Goal: Information Seeking & Learning: Check status

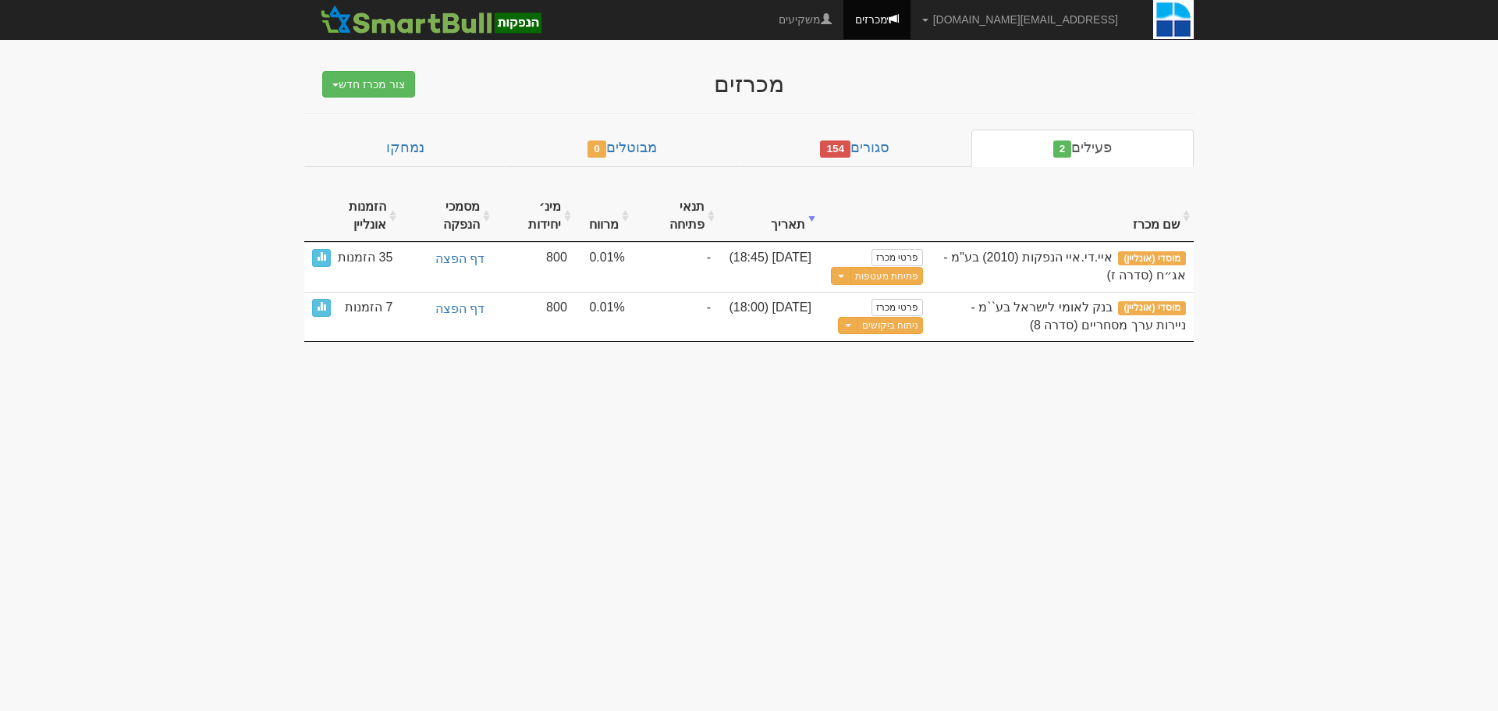
click at [640, 75] on div "מכרזים" at bounding box center [749, 84] width 609 height 26
click at [903, 147] on link "סגורים 154" at bounding box center [855, 148] width 233 height 37
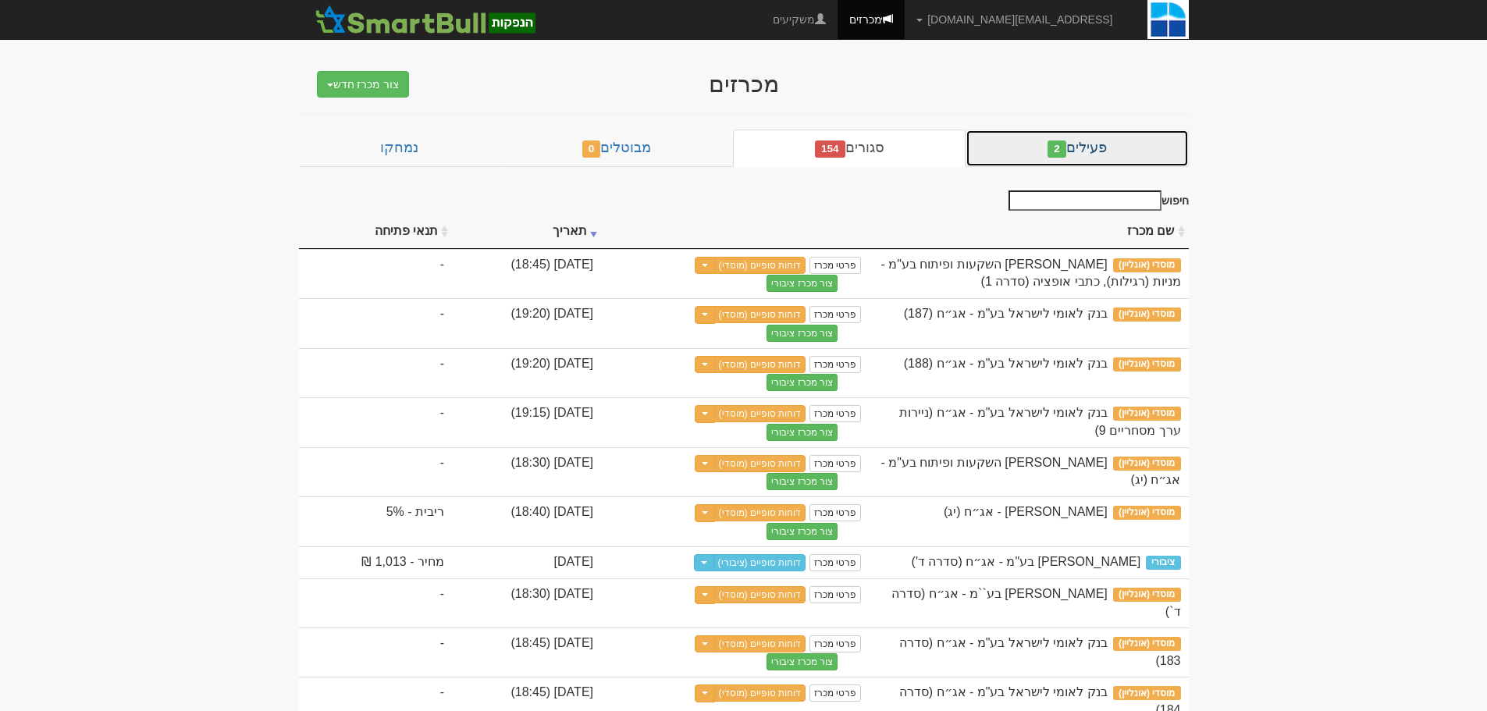
click at [1135, 140] on link "פעילים 2" at bounding box center [1076, 148] width 222 height 37
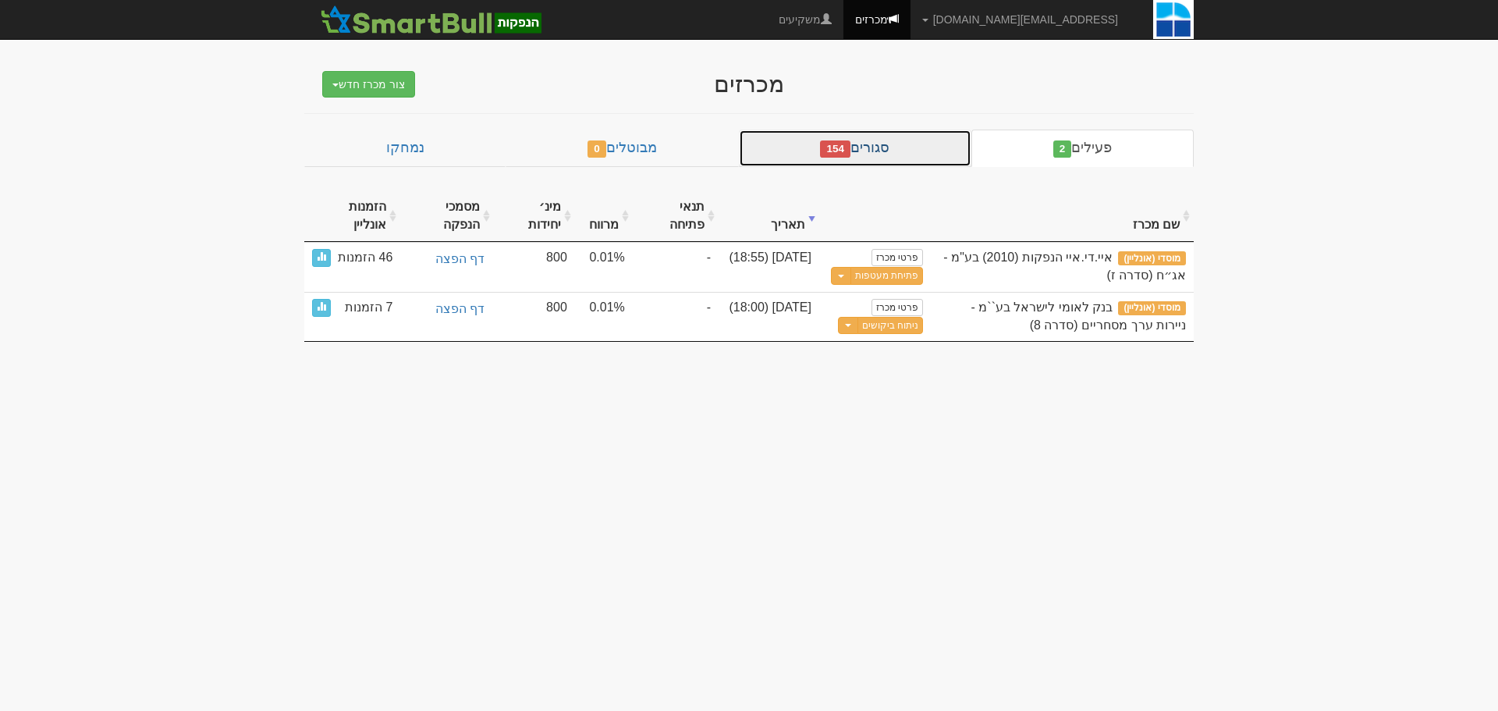
click at [904, 133] on link "סגורים 154" at bounding box center [855, 148] width 233 height 37
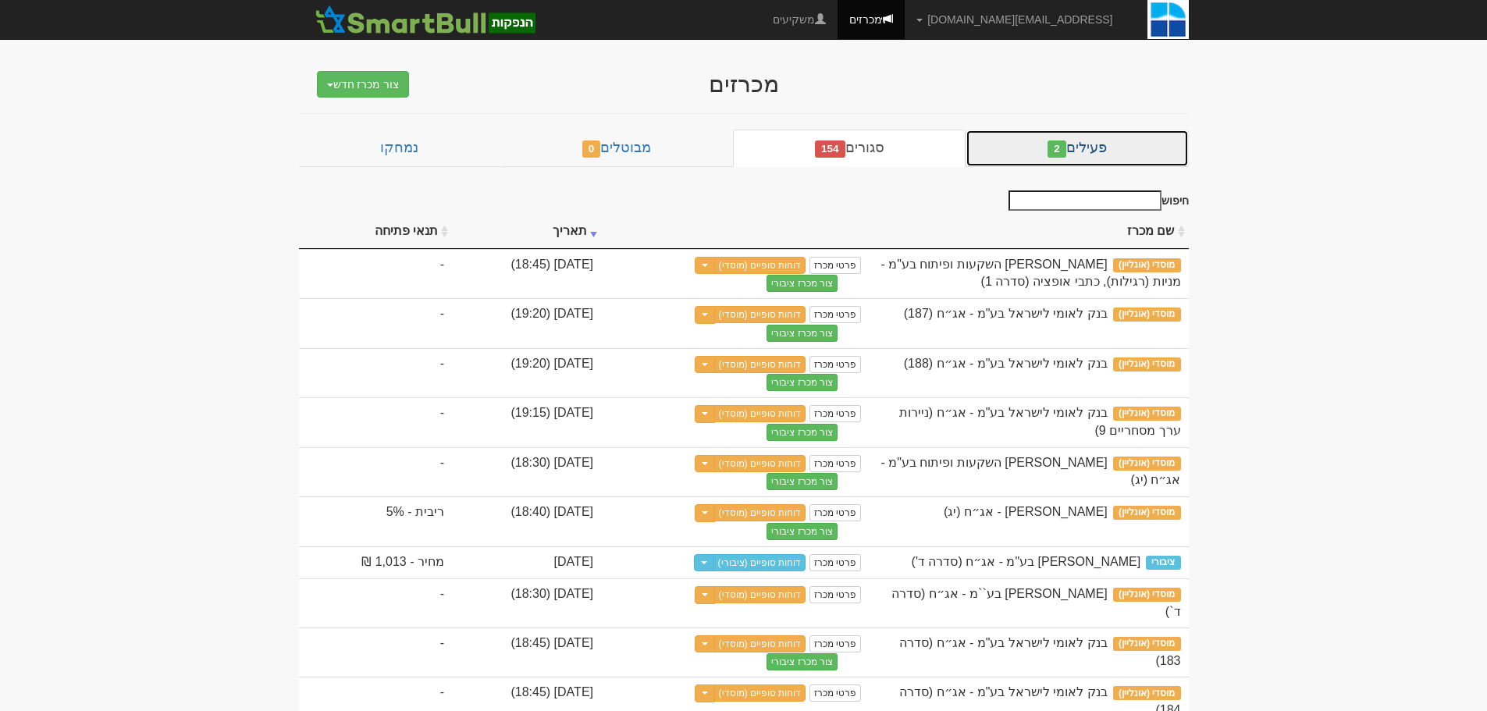
click at [1039, 142] on link "פעילים 2" at bounding box center [1076, 148] width 222 height 37
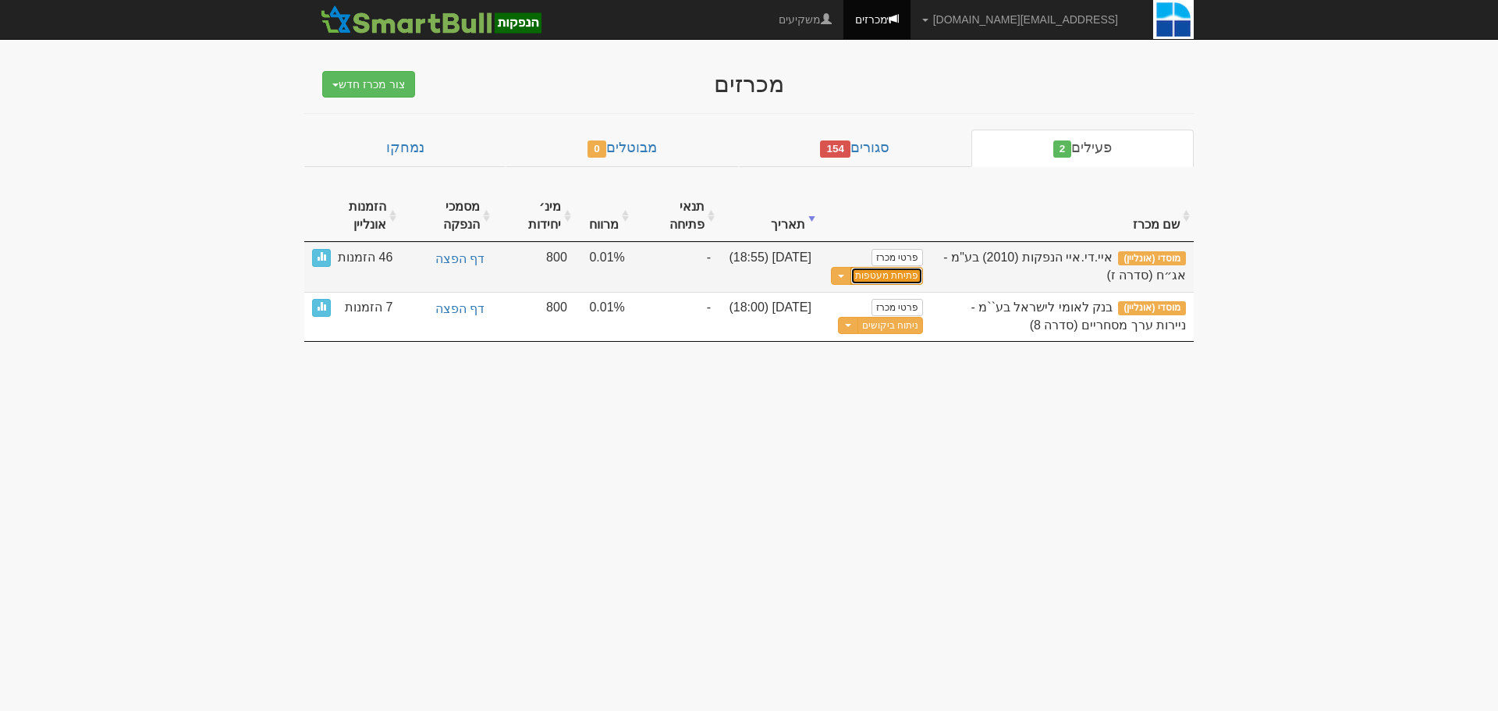
click at [875, 273] on link "פתיחת מעטפות" at bounding box center [887, 276] width 73 height 18
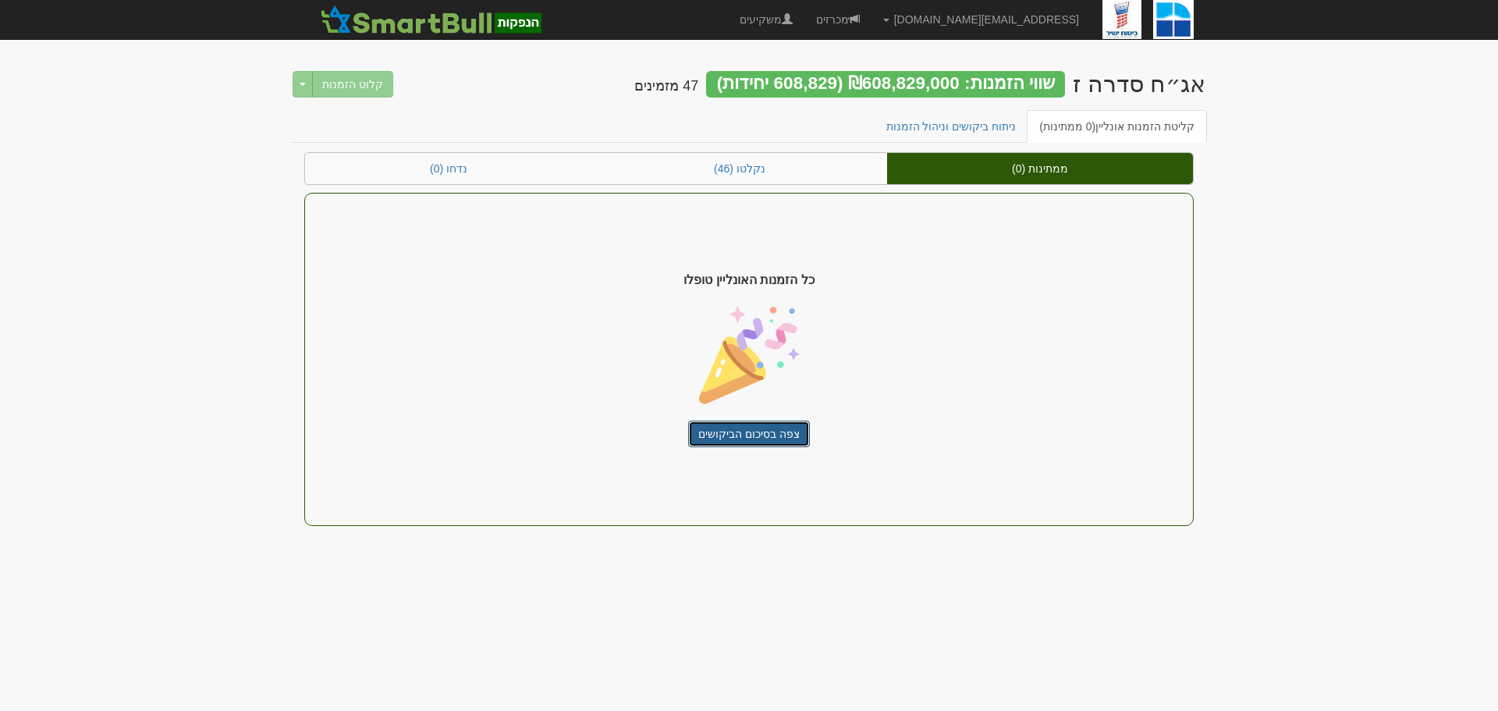
click at [776, 430] on link "צפה בסיכום הביקושים" at bounding box center [749, 434] width 122 height 27
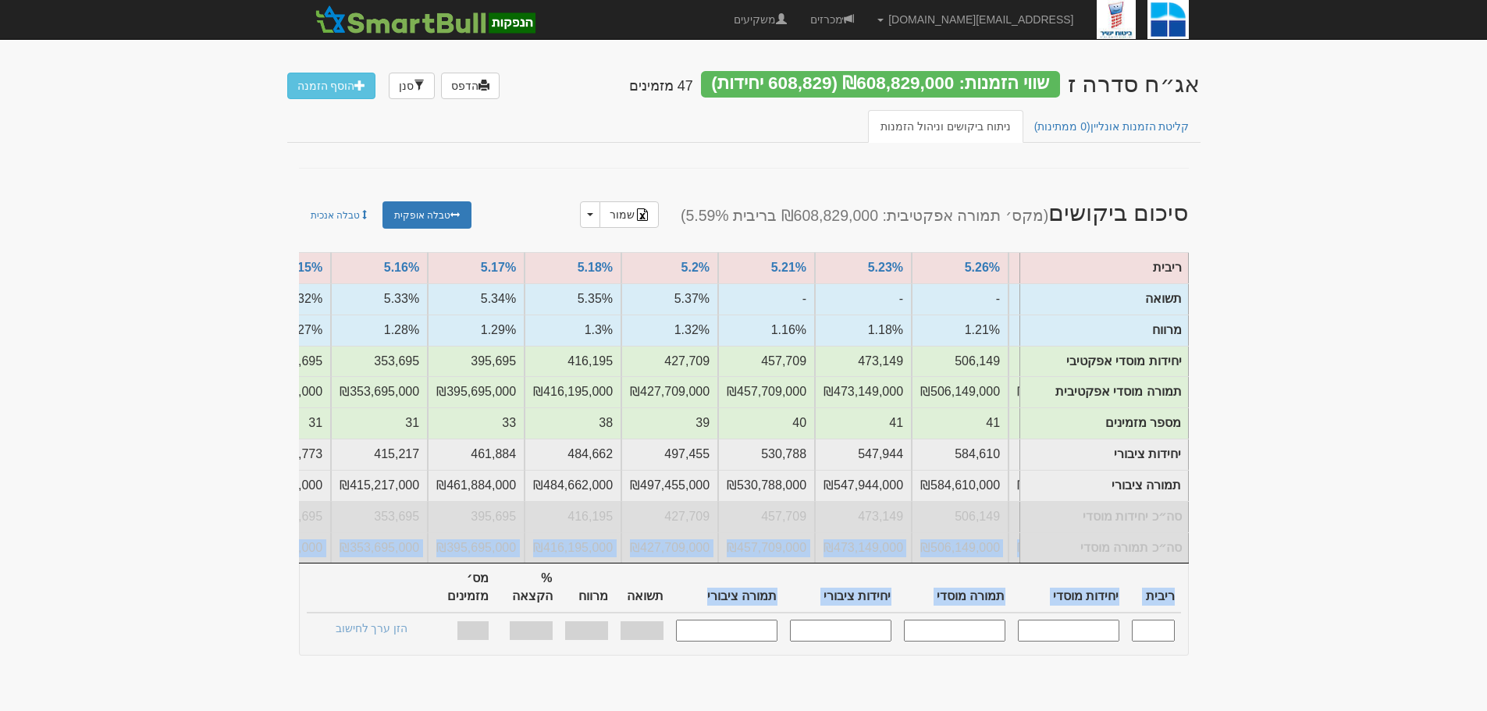
scroll to position [0, -924]
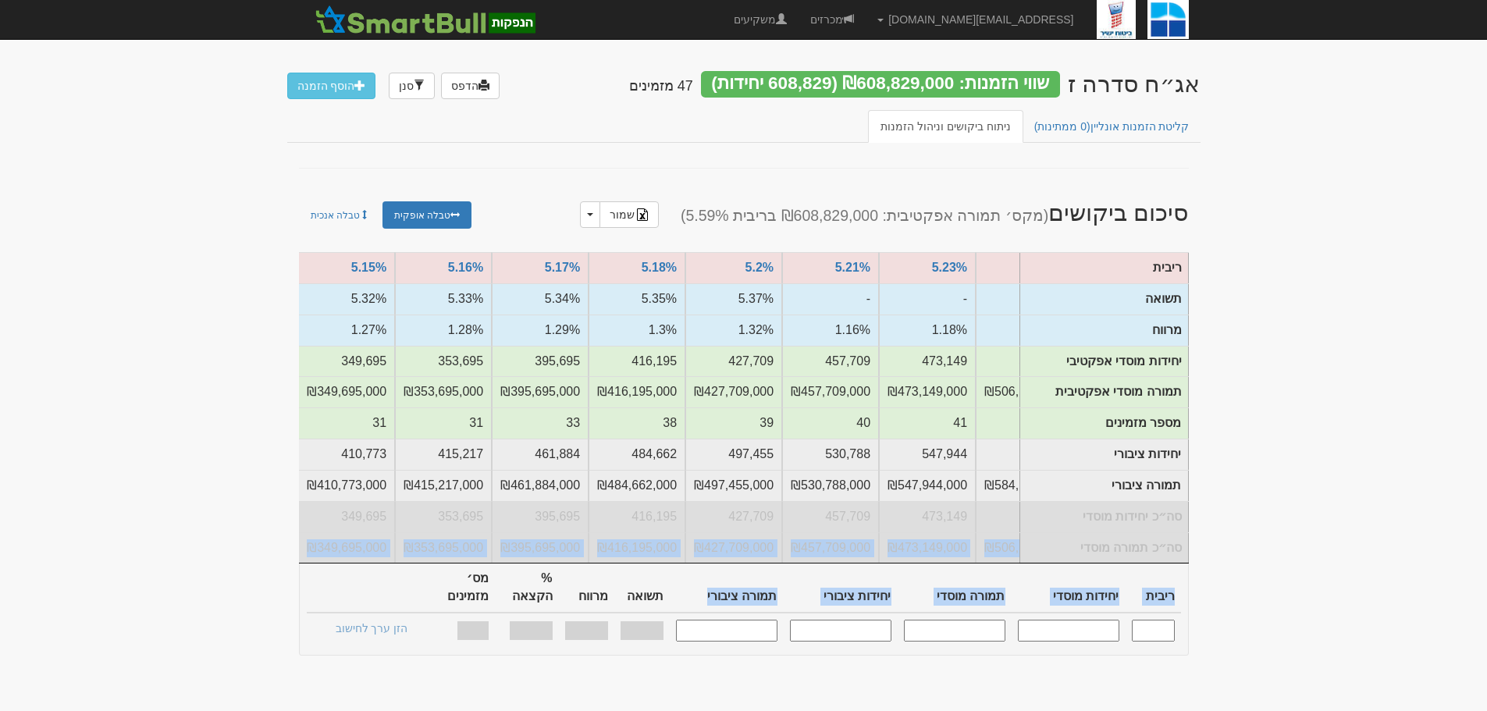
drag, startPoint x: 883, startPoint y: 563, endPoint x: 680, endPoint y: 600, distance: 206.2
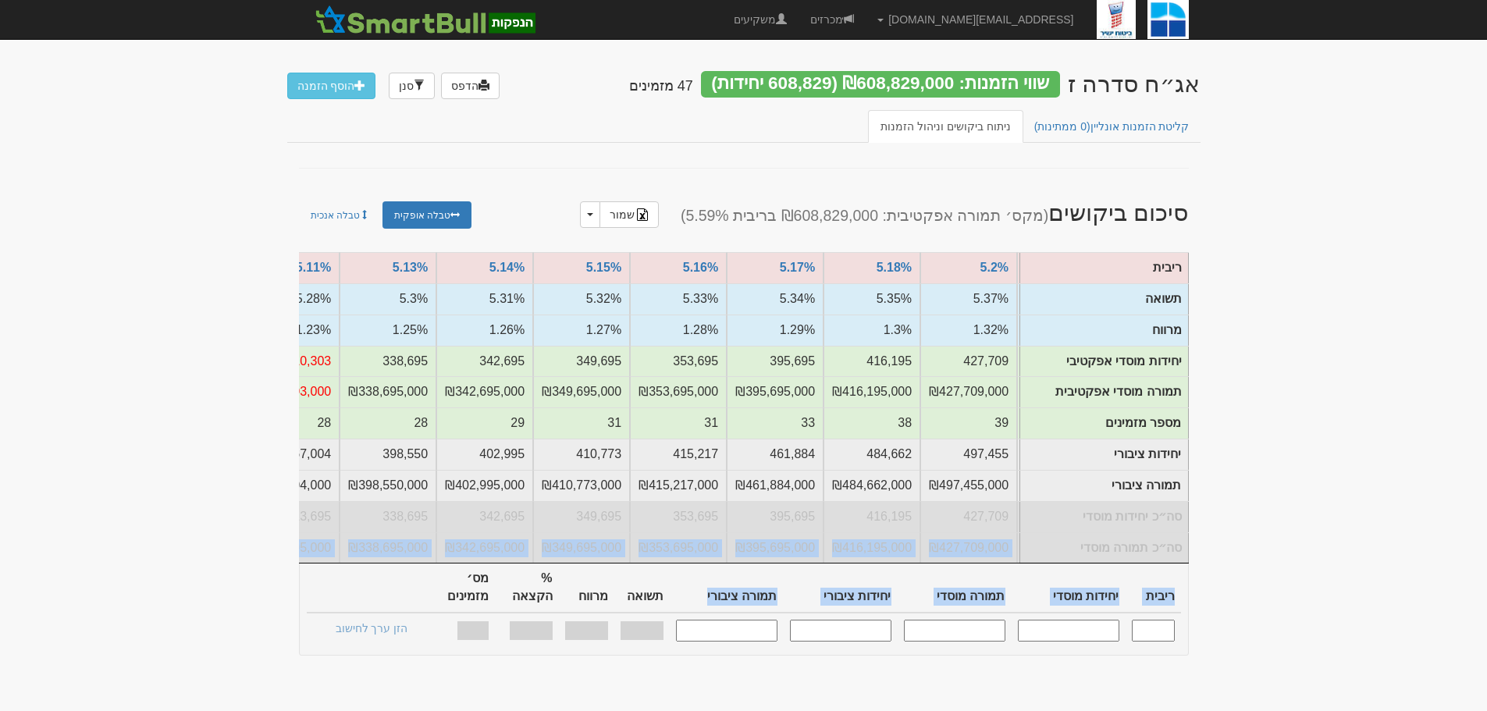
scroll to position [0, -1166]
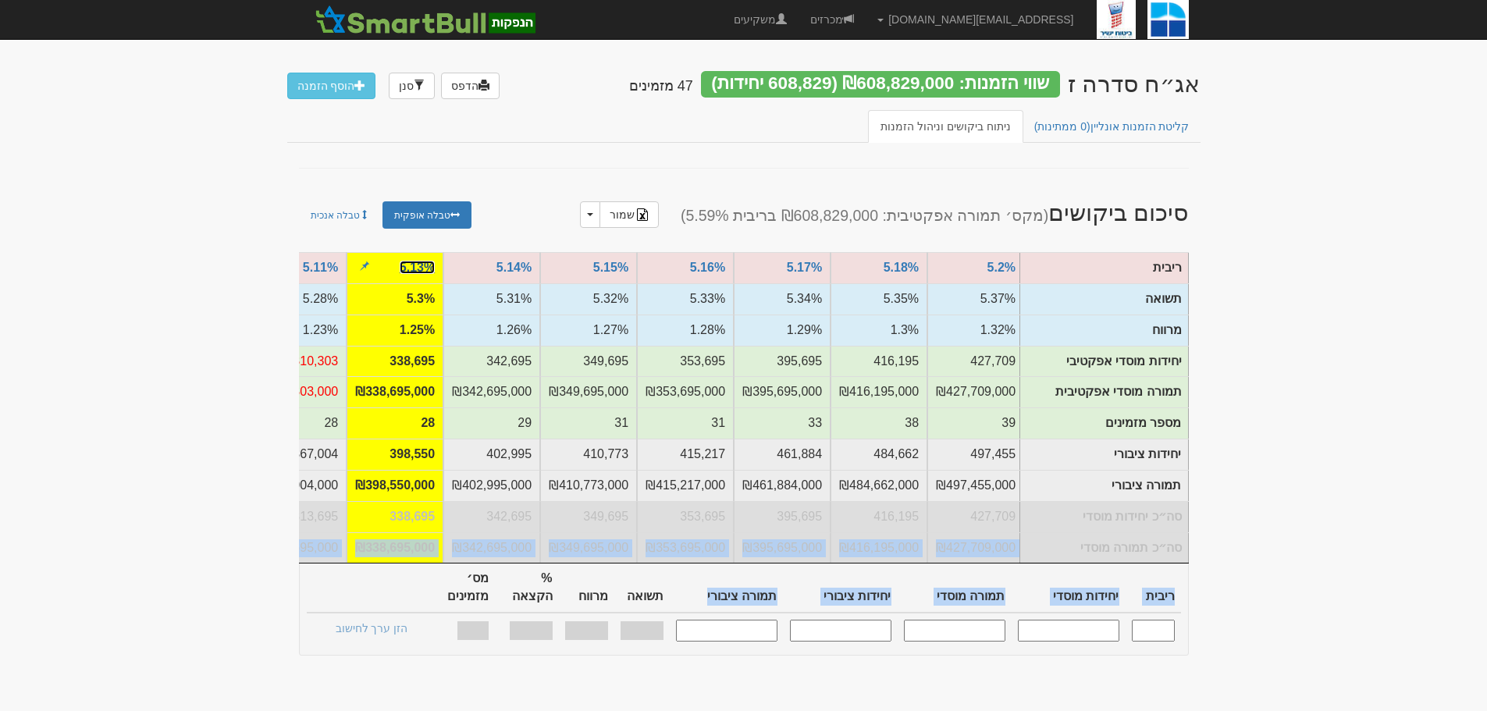
click at [405, 268] on link "5.13%" at bounding box center [417, 267] width 35 height 13
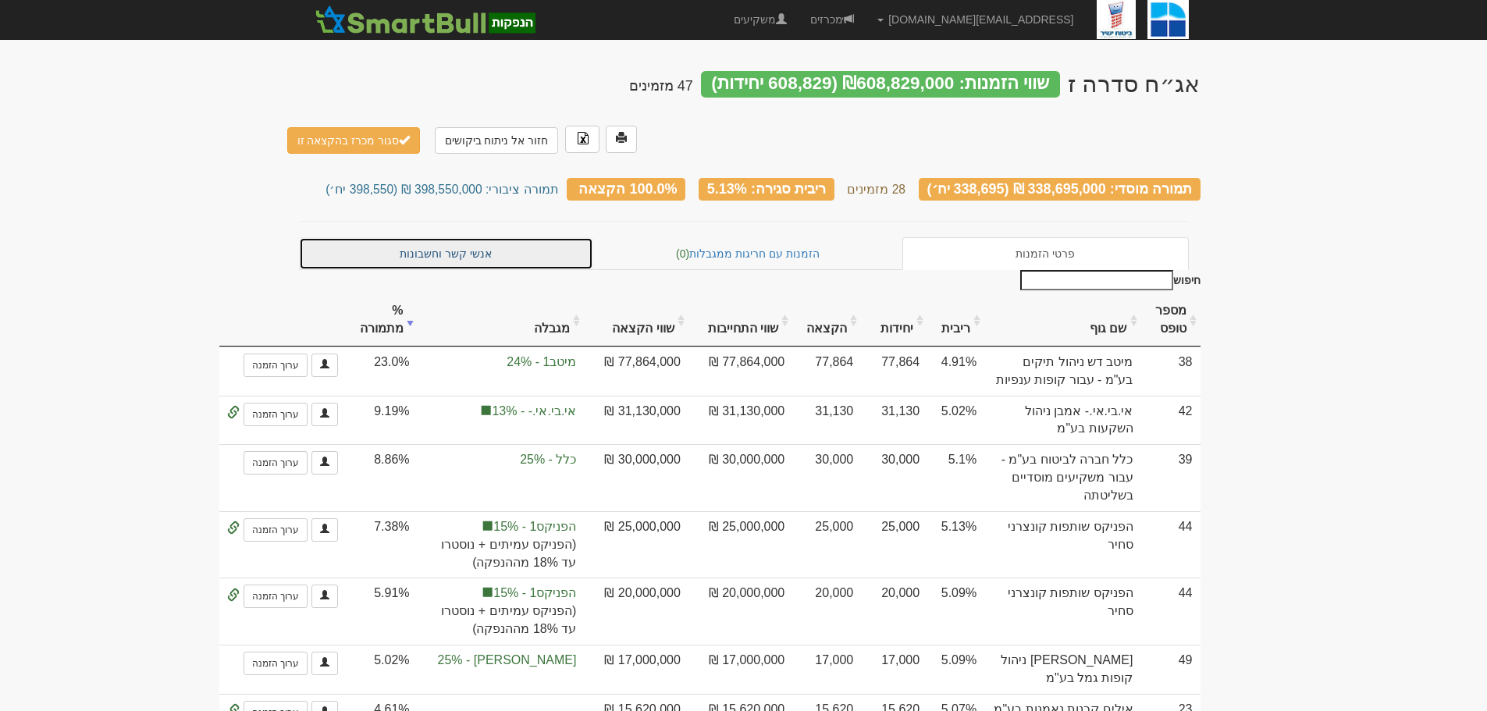
click at [476, 237] on link "אנשי קשר וחשבונות" at bounding box center [446, 253] width 295 height 33
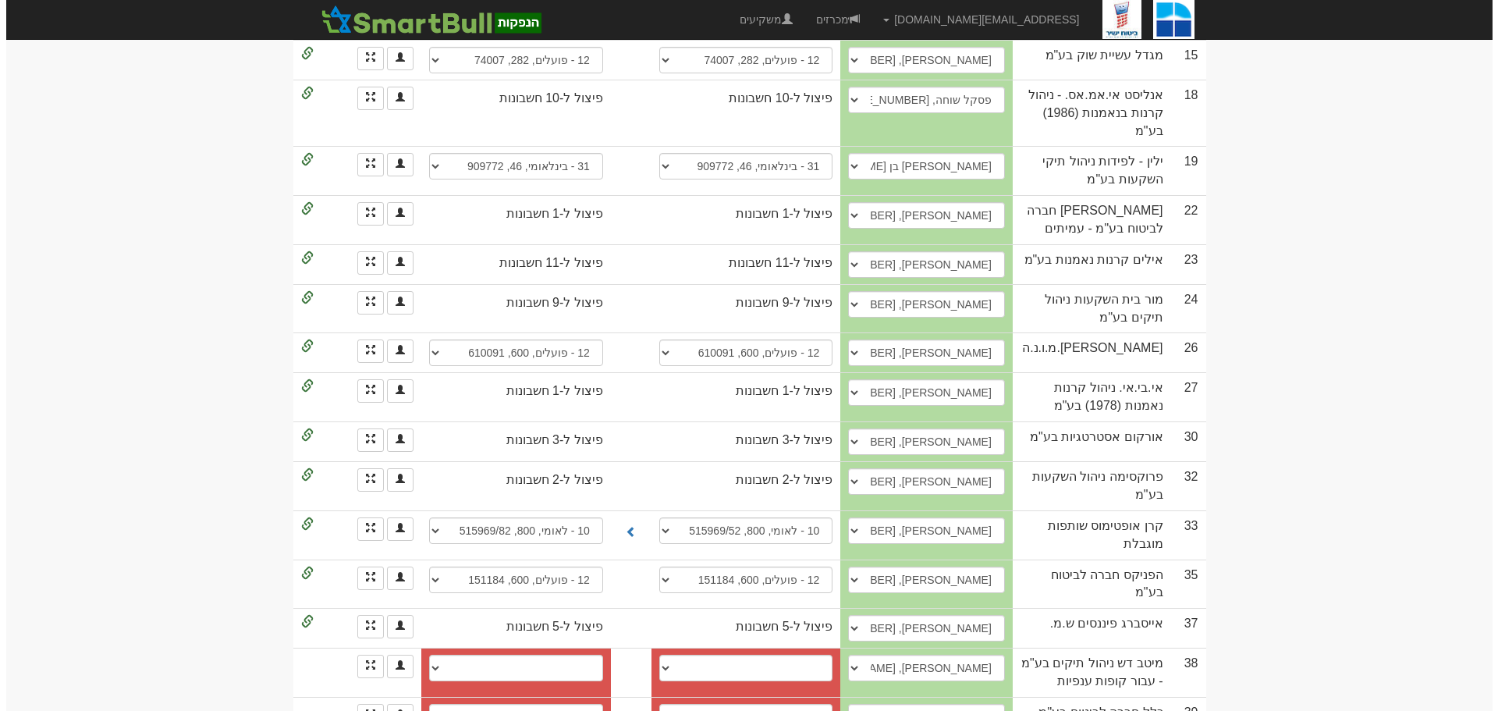
scroll to position [1142, 0]
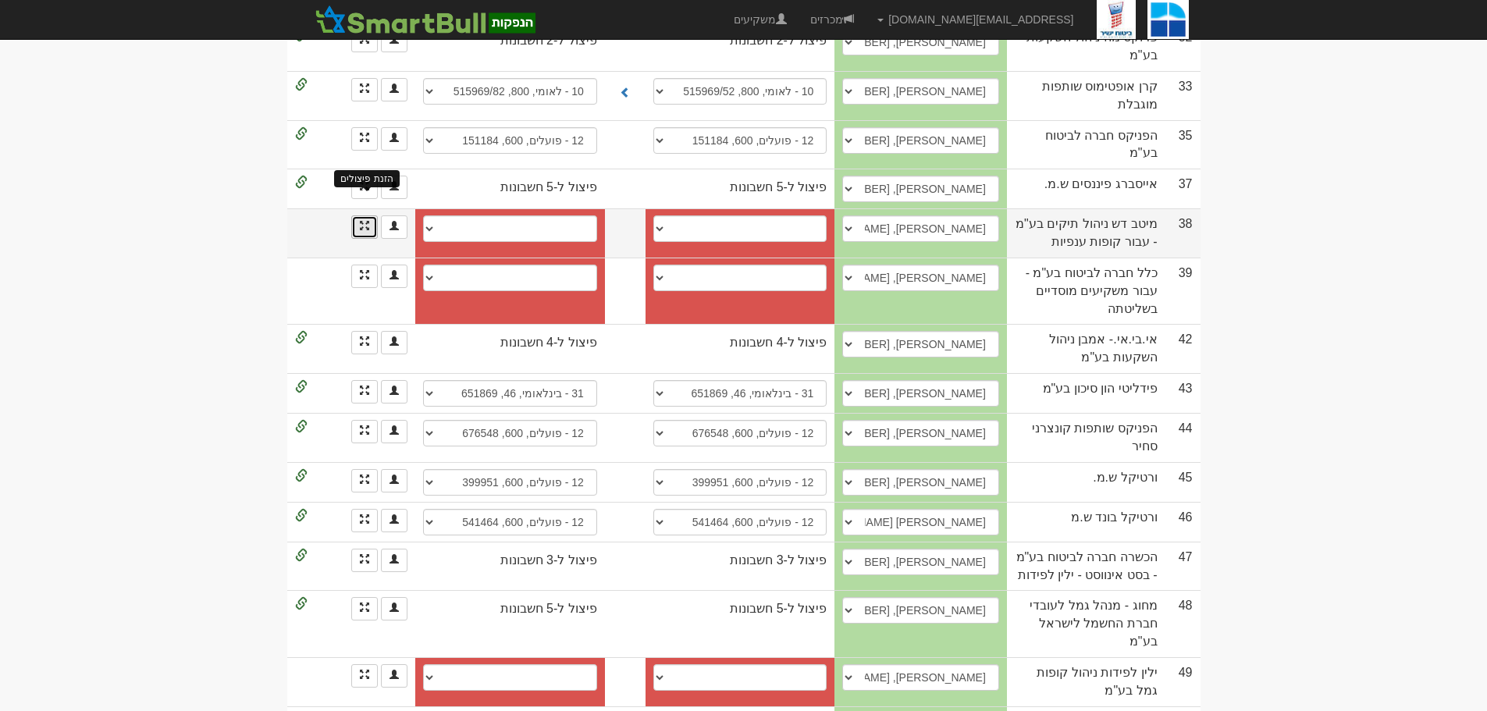
click at [365, 221] on span at bounding box center [364, 225] width 9 height 9
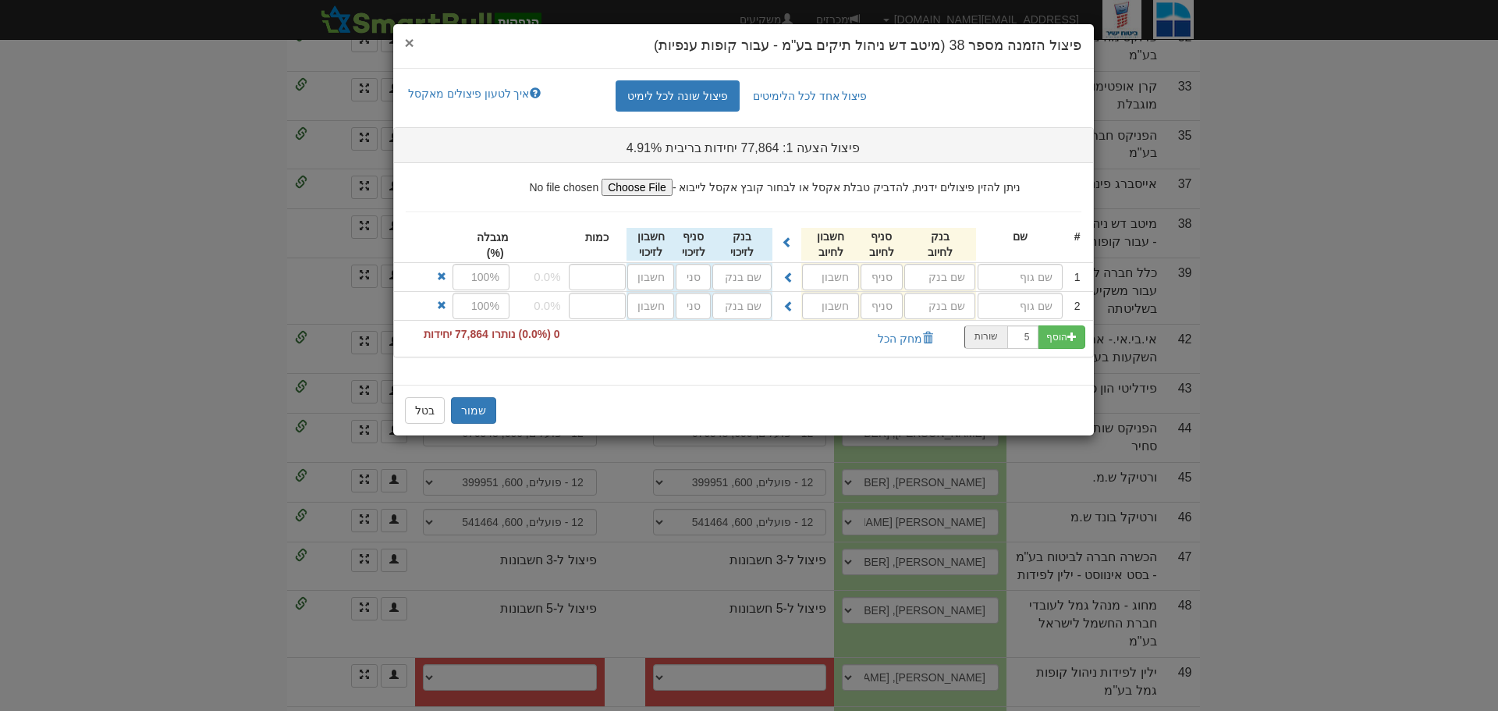
click at [408, 43] on span "×" at bounding box center [409, 43] width 9 height 18
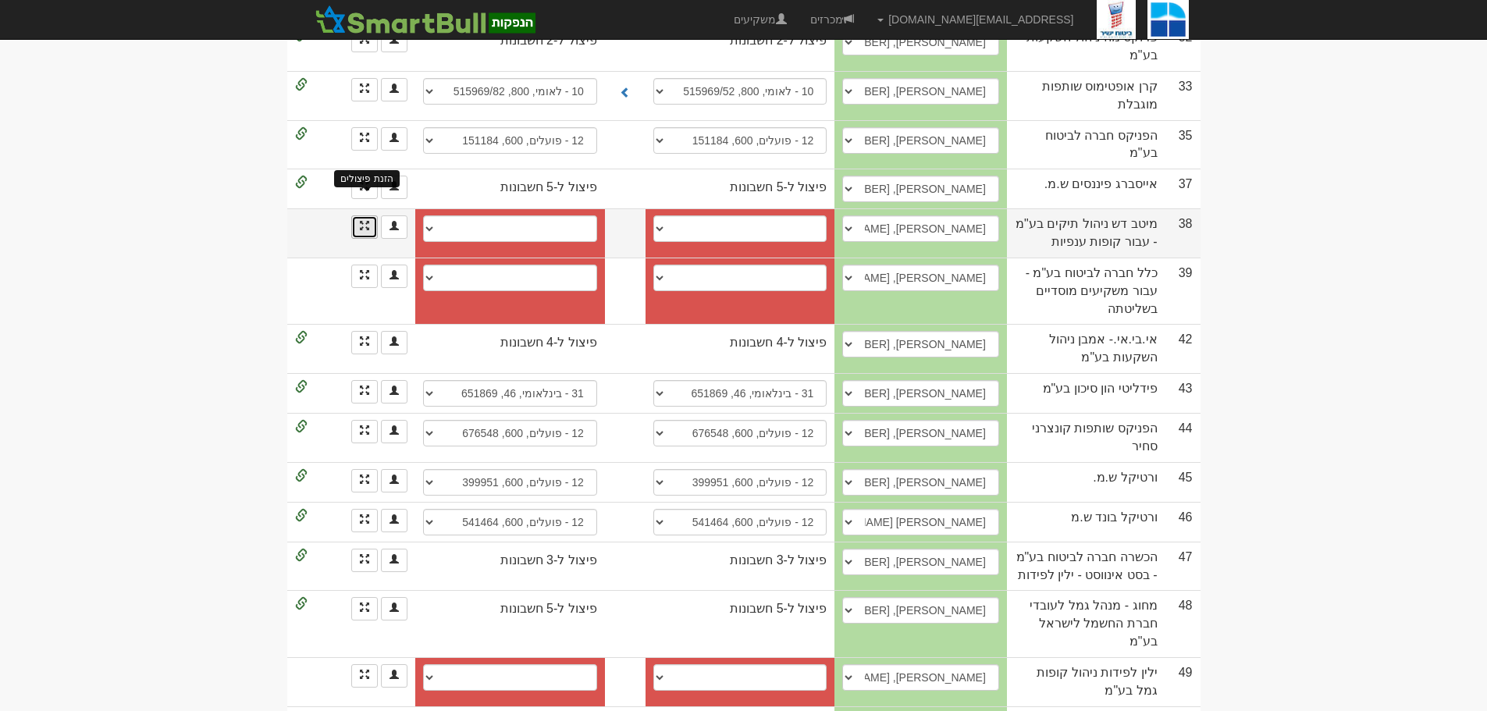
click at [367, 221] on span at bounding box center [364, 225] width 9 height 9
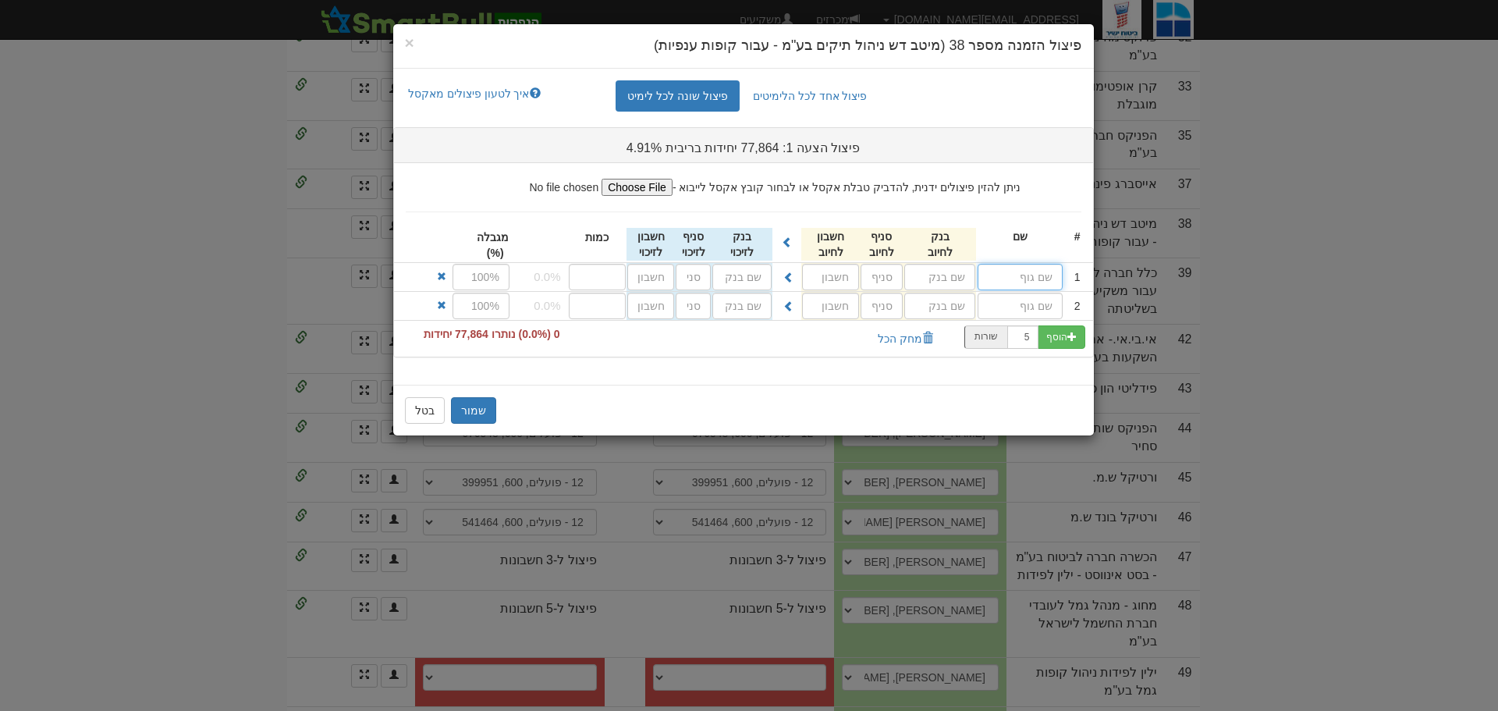
click at [1035, 282] on input "text" at bounding box center [1020, 277] width 85 height 27
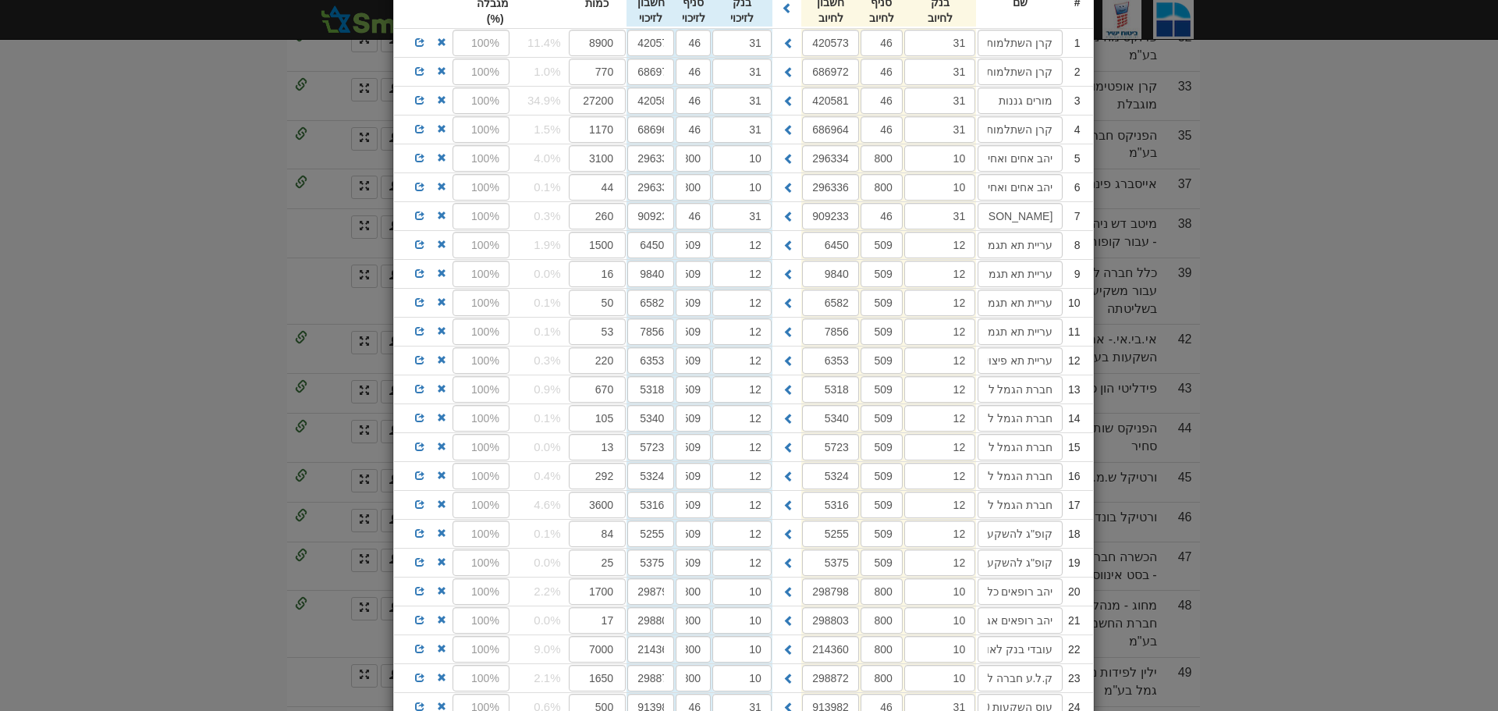
scroll to position [615, 0]
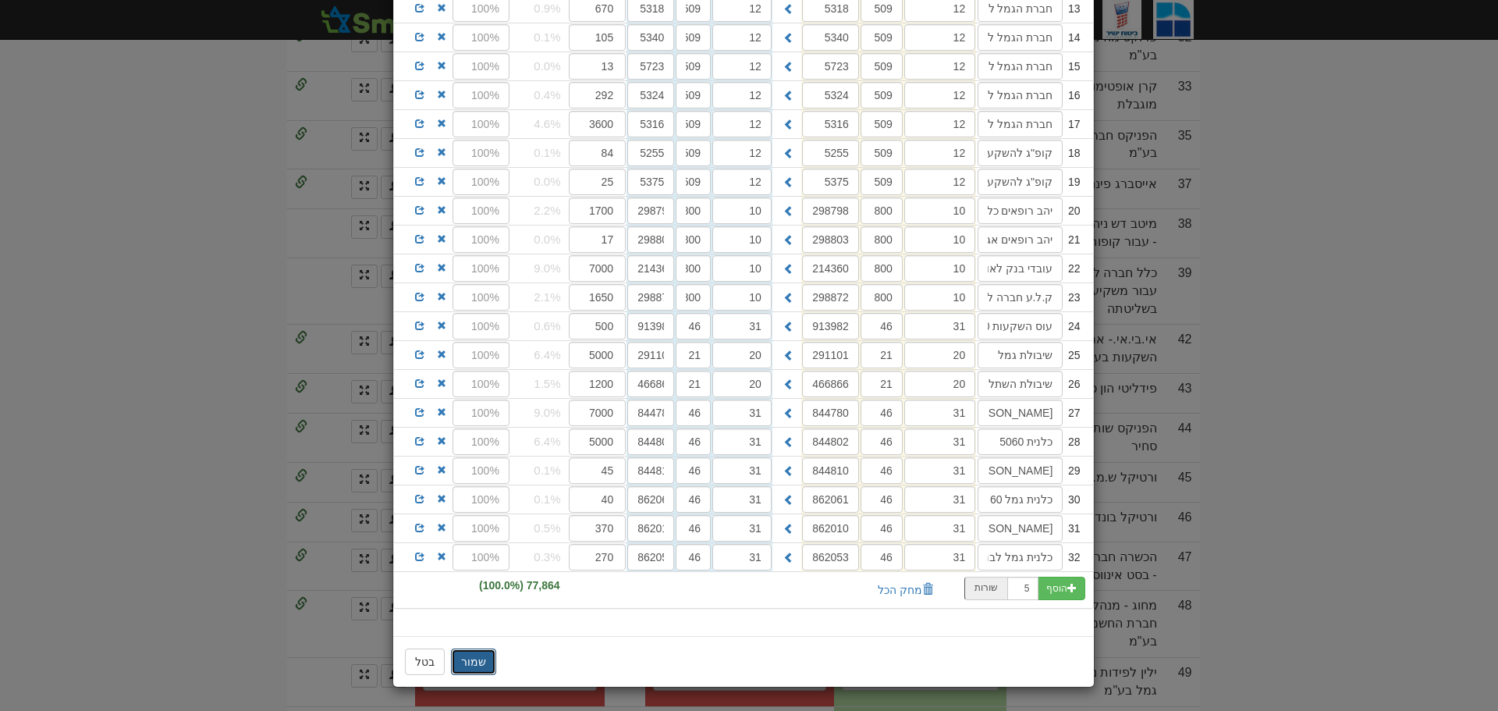
click at [483, 658] on button "שמור" at bounding box center [473, 662] width 45 height 27
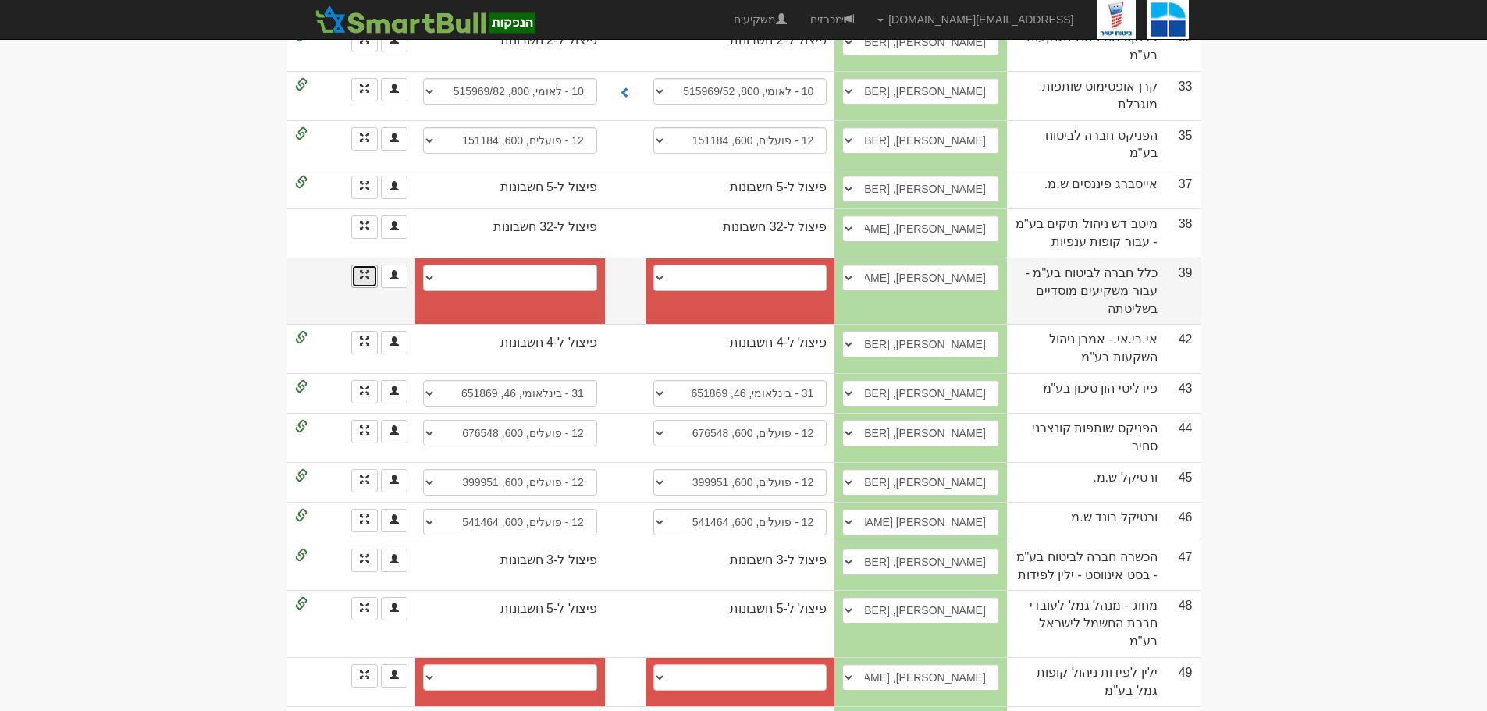
click at [357, 265] on link at bounding box center [364, 276] width 27 height 23
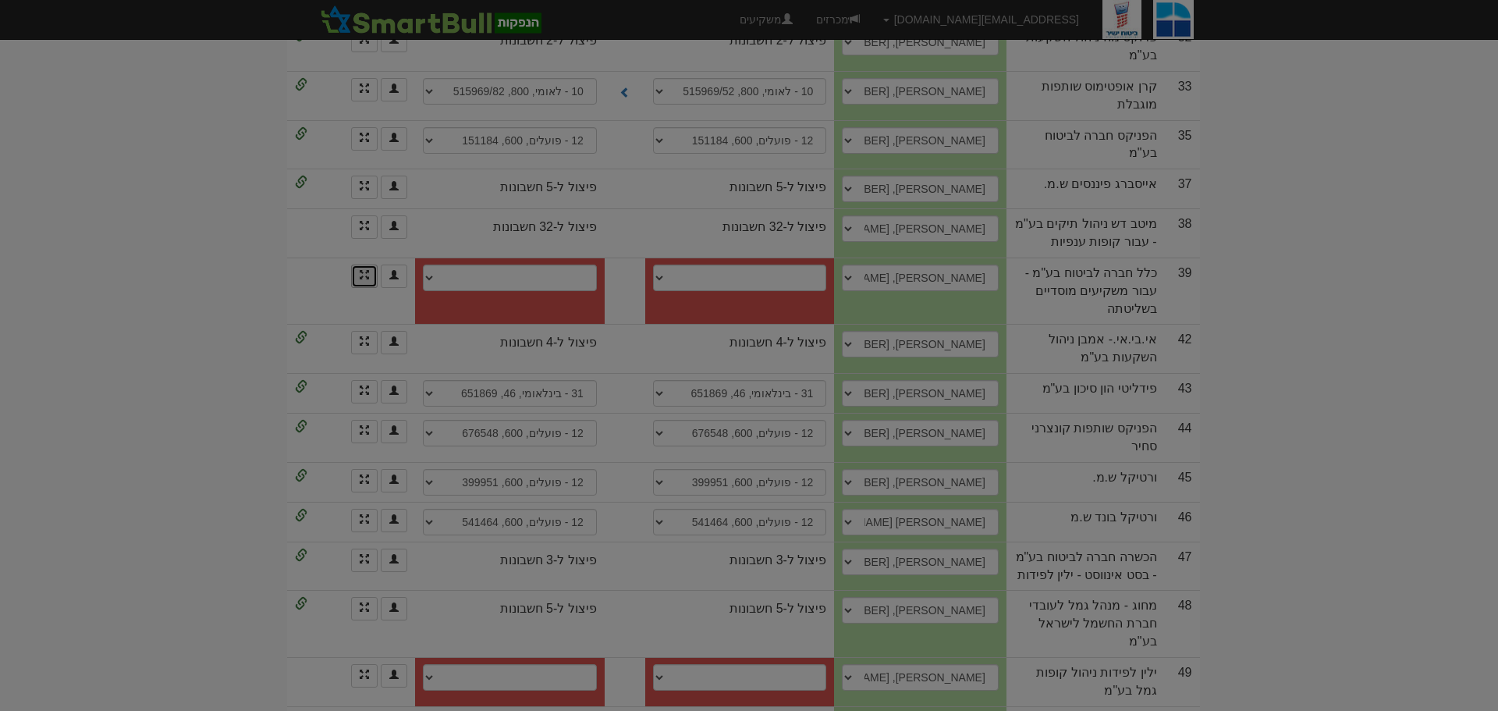
scroll to position [0, 0]
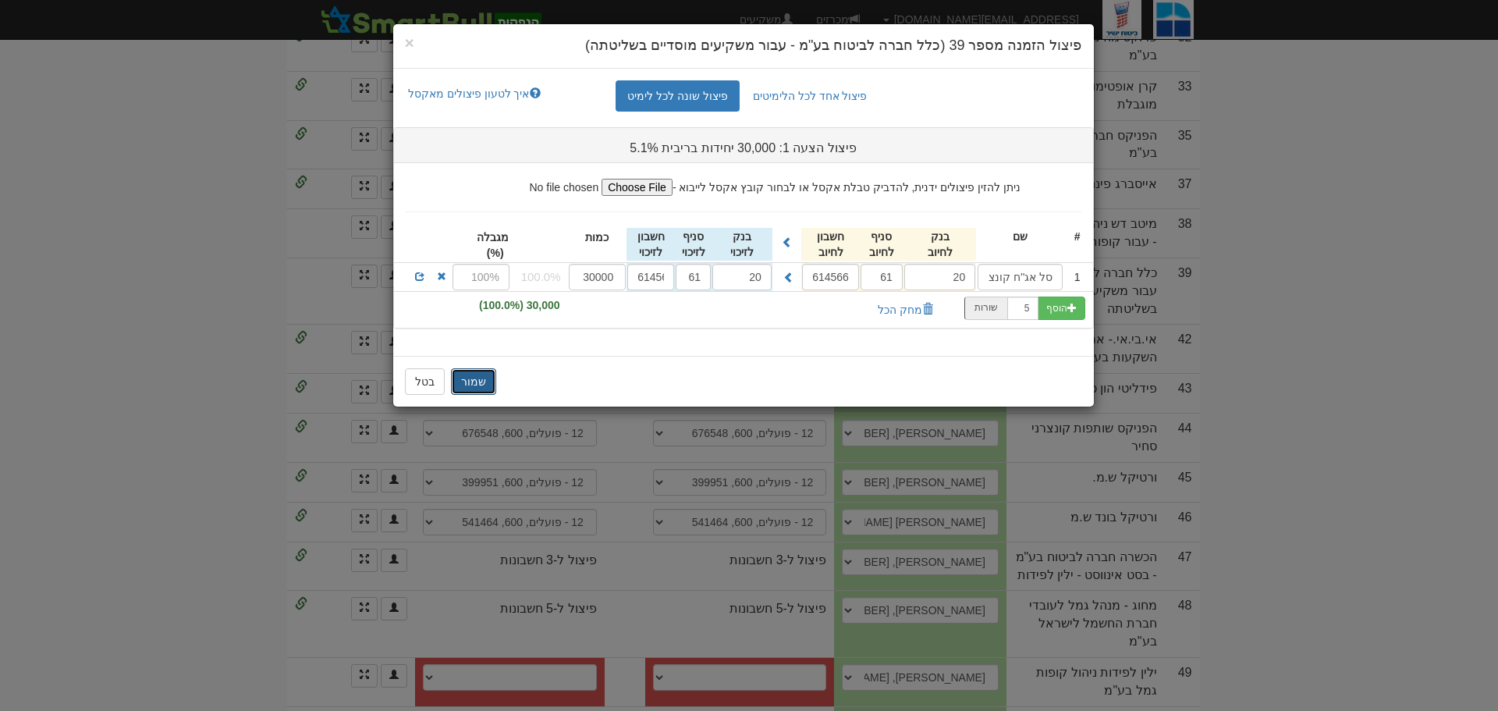
click at [466, 382] on button "שמור" at bounding box center [473, 381] width 45 height 27
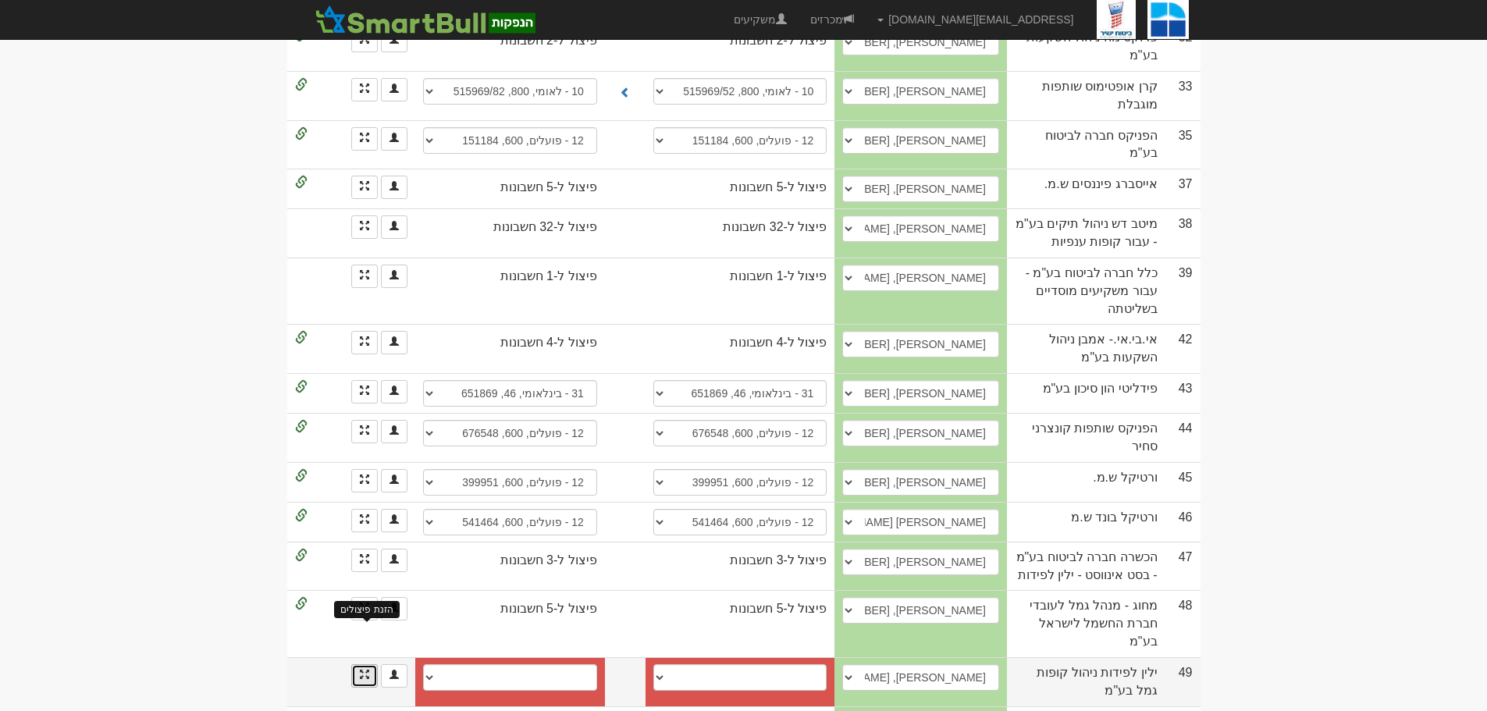
click at [360, 670] on span at bounding box center [364, 674] width 9 height 9
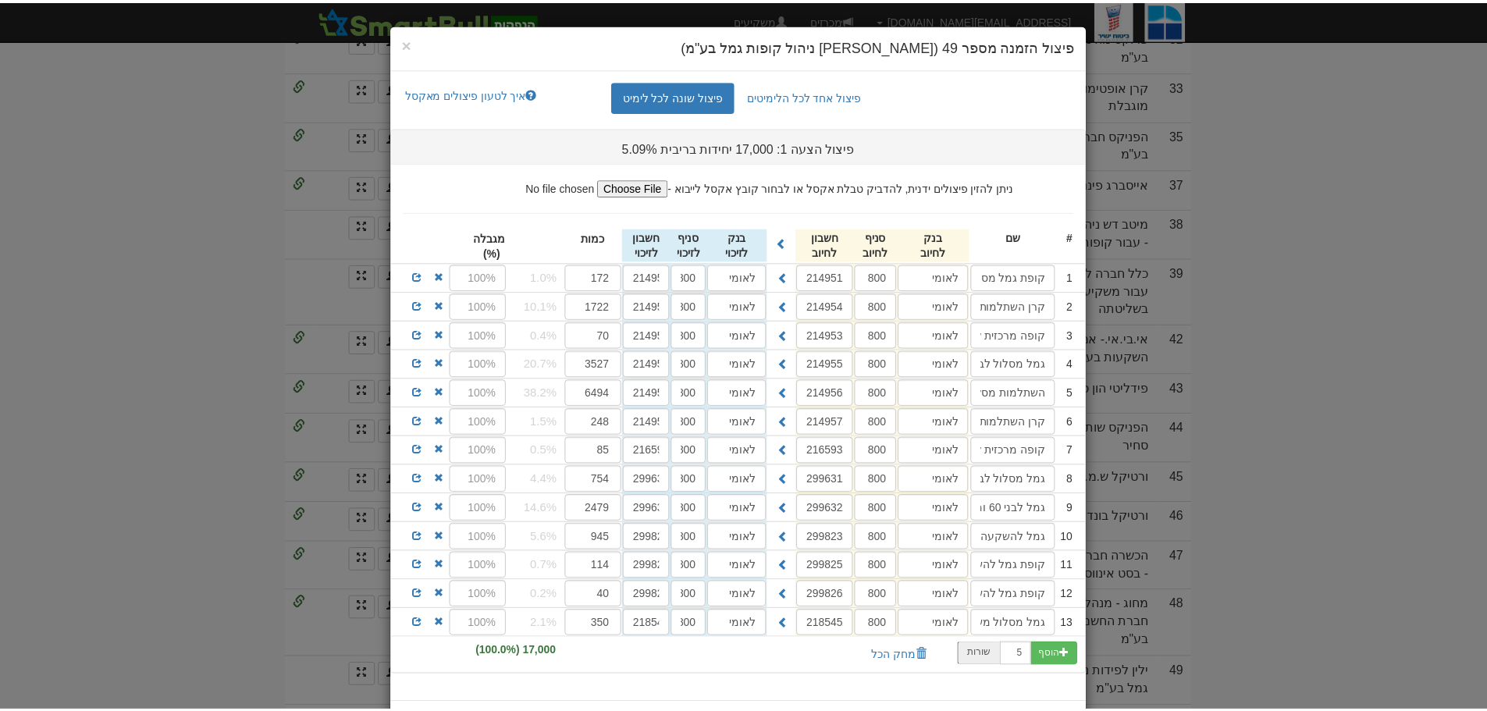
scroll to position [66, 0]
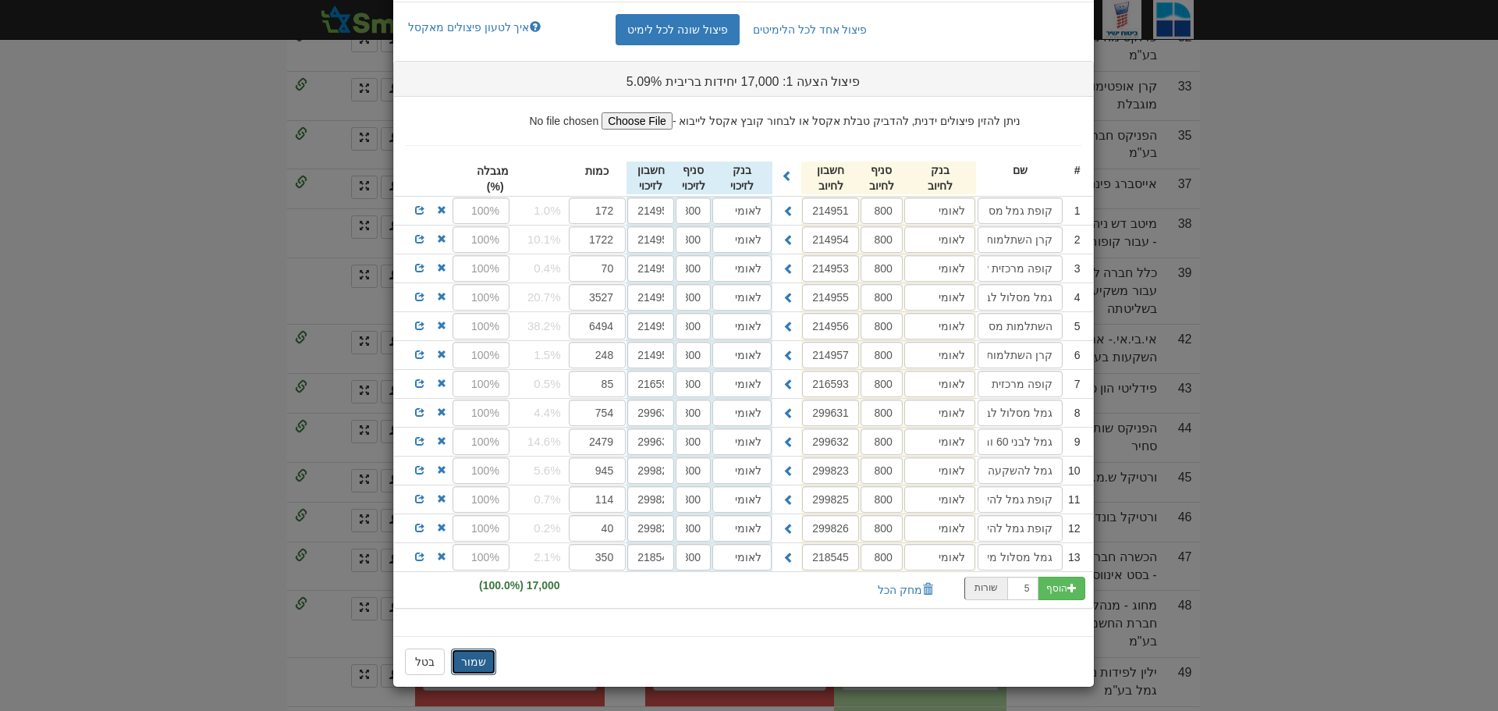
click at [483, 663] on button "שמור" at bounding box center [473, 662] width 45 height 27
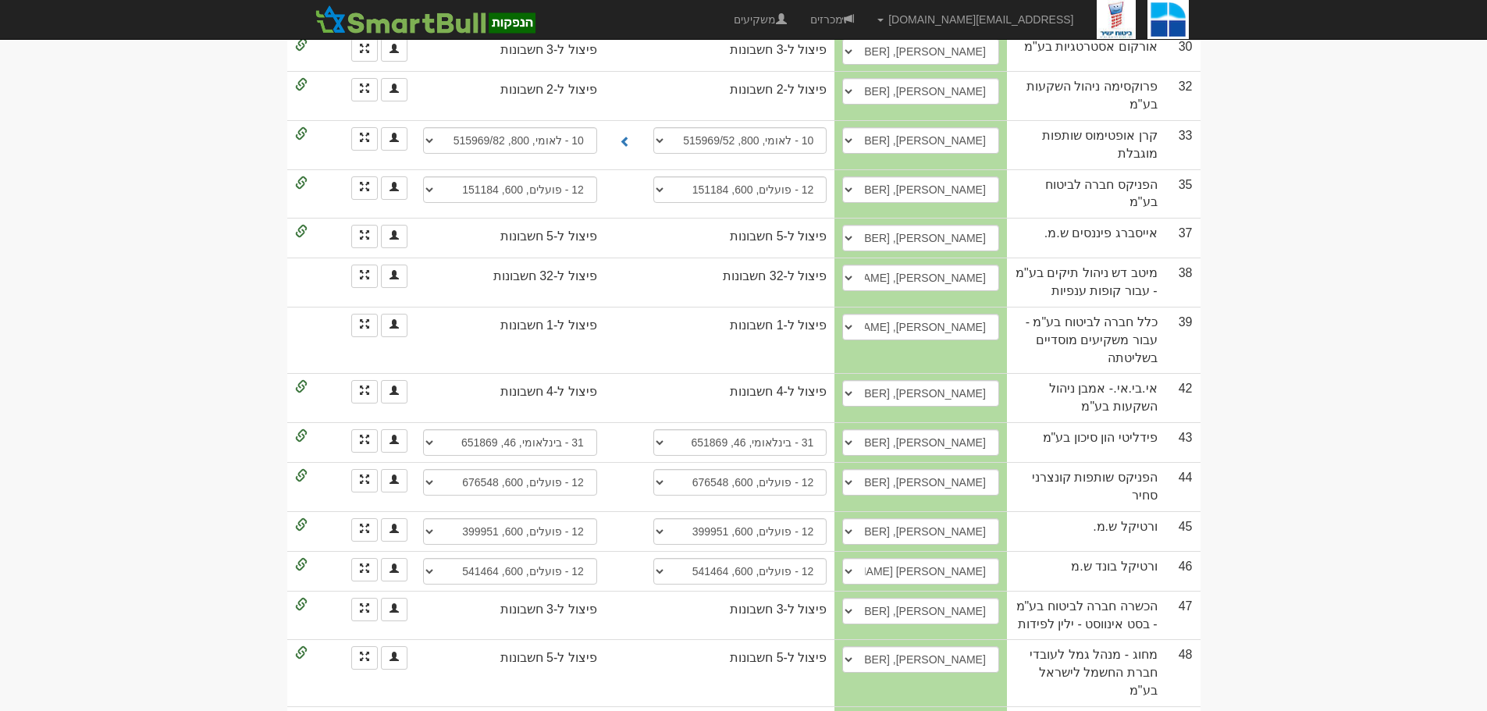
scroll to position [1142, 0]
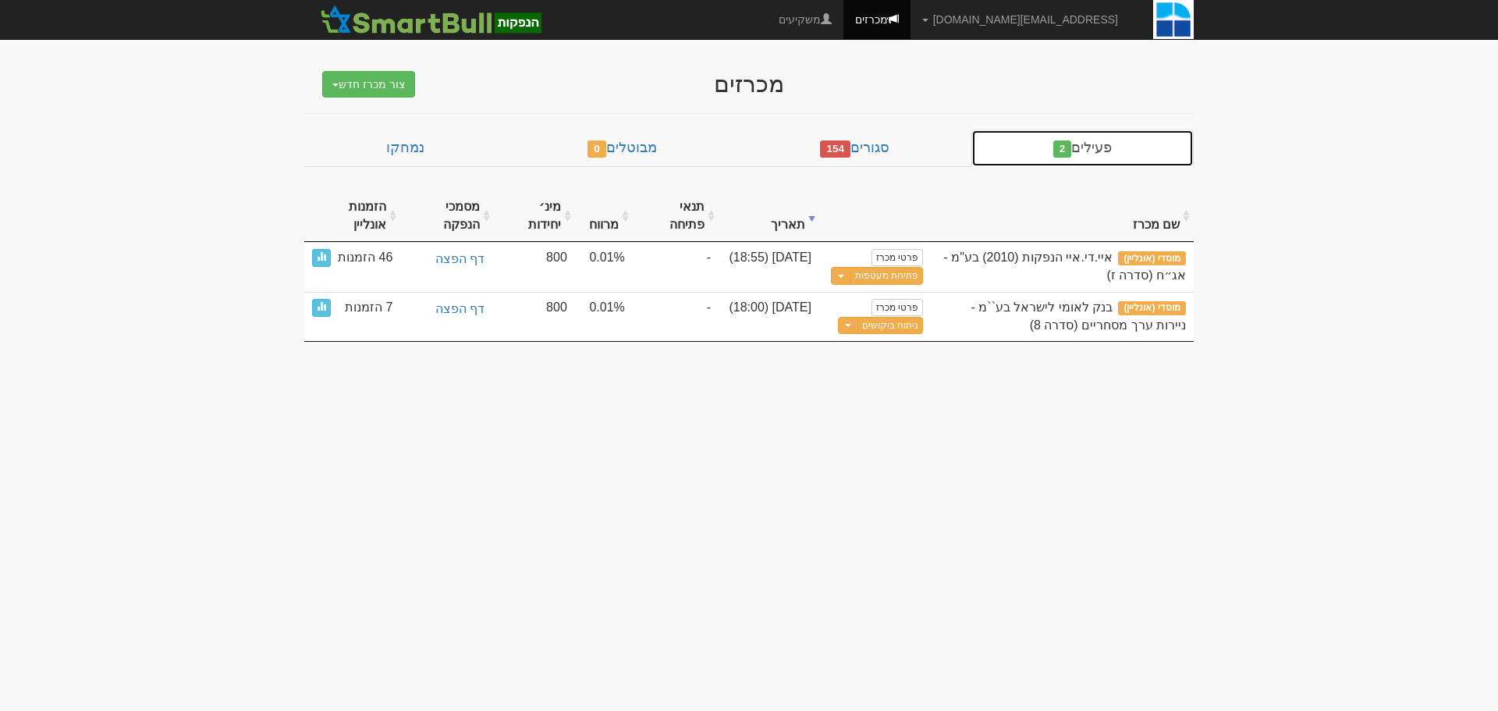
click at [1096, 153] on link "פעילים 2" at bounding box center [1083, 148] width 222 height 37
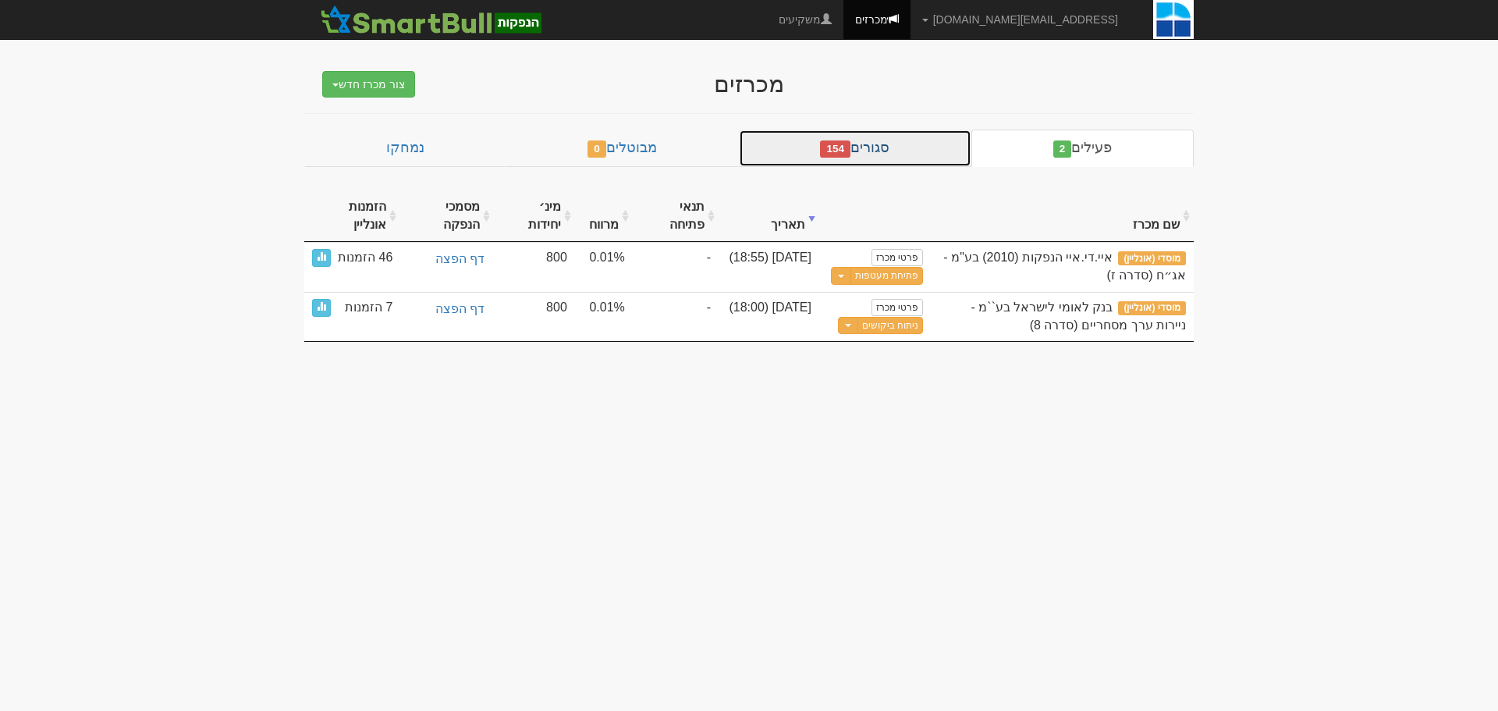
click at [933, 155] on link "סגורים 154" at bounding box center [855, 148] width 233 height 37
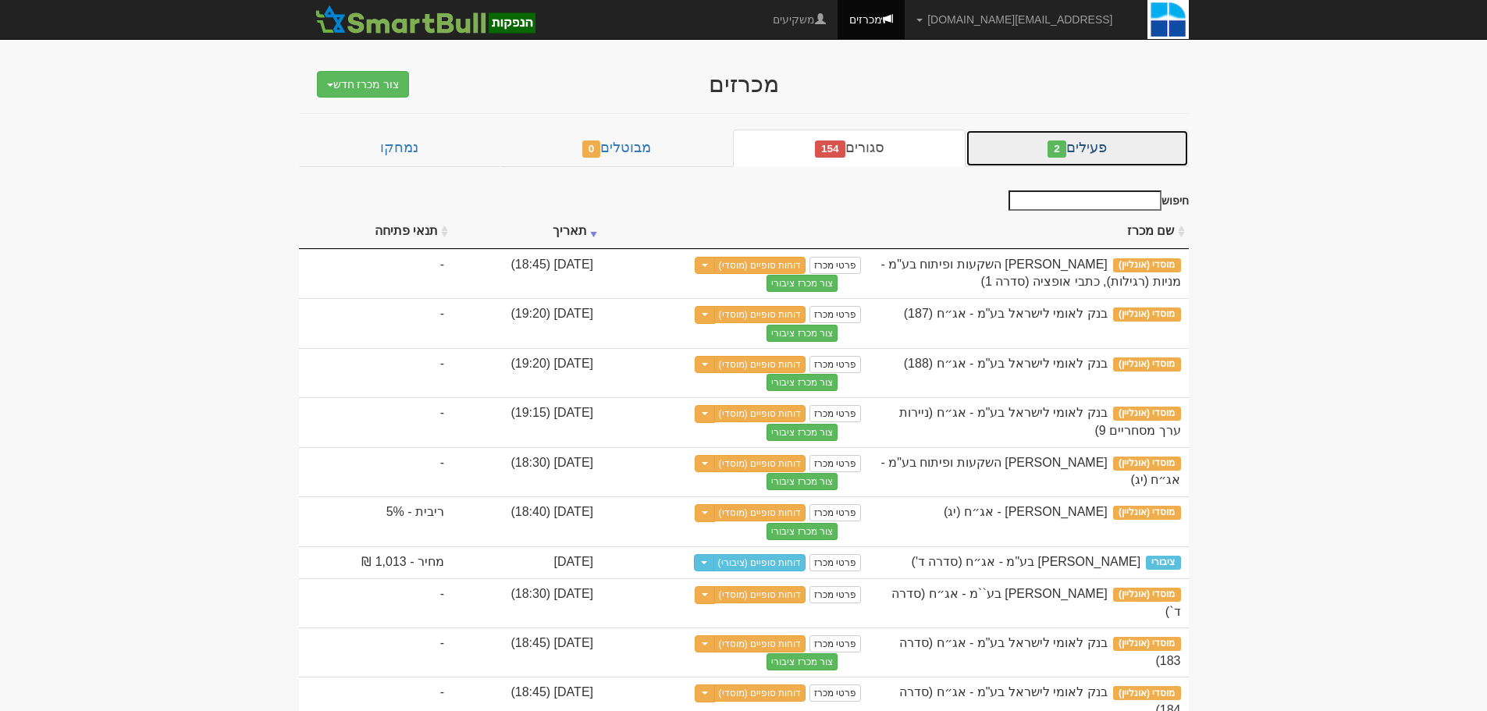
click at [1115, 147] on link "פעילים 2" at bounding box center [1076, 148] width 222 height 37
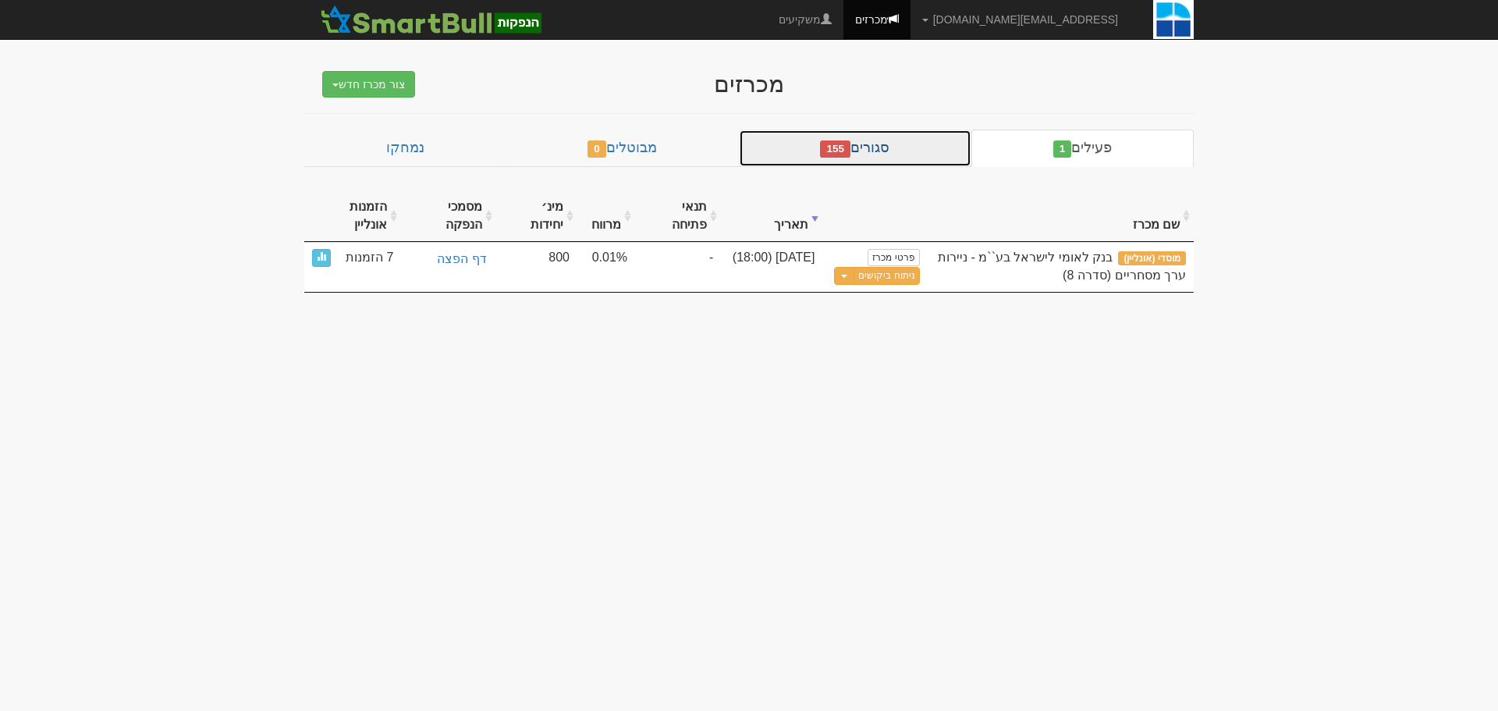
click at [886, 152] on link "סגורים 155" at bounding box center [855, 148] width 233 height 37
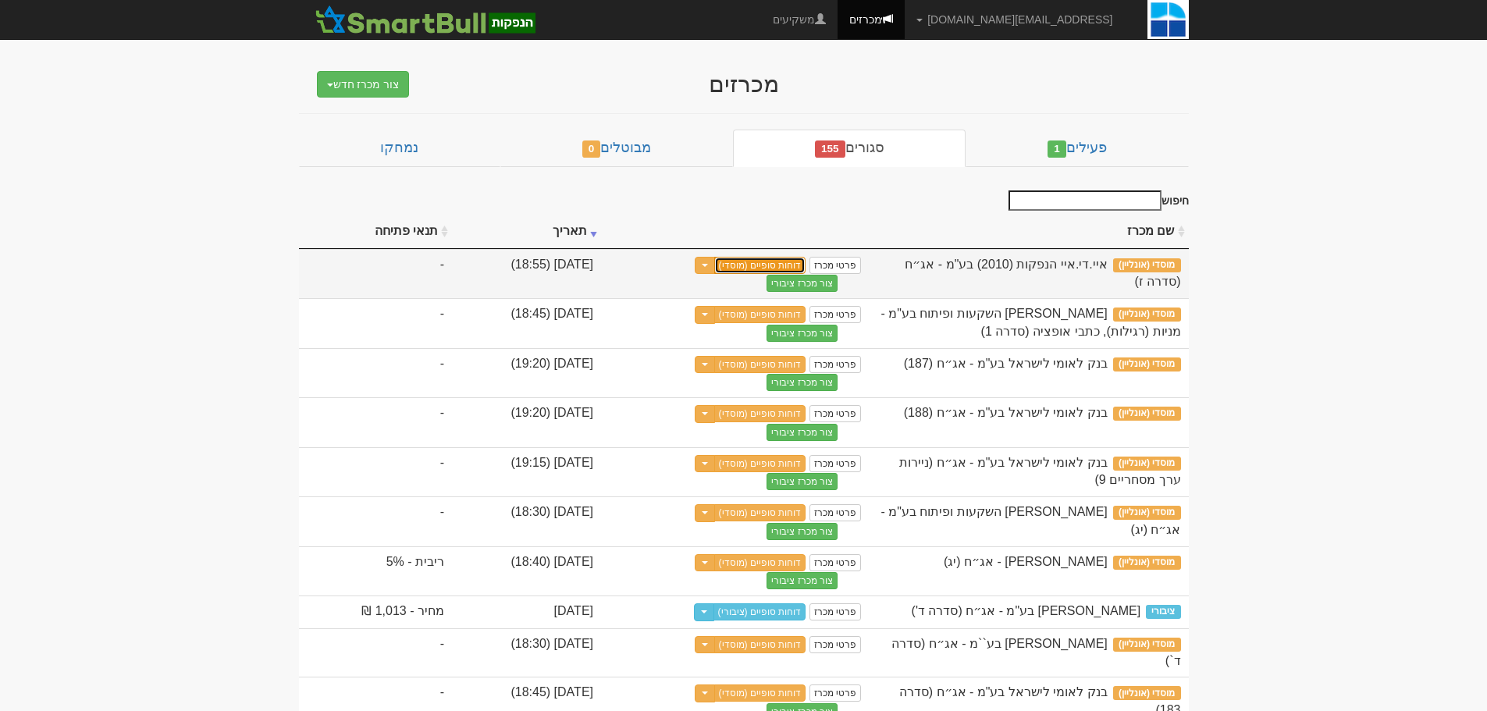
click at [806, 263] on link "דוחות סופיים (מוסדי)" at bounding box center [760, 265] width 92 height 17
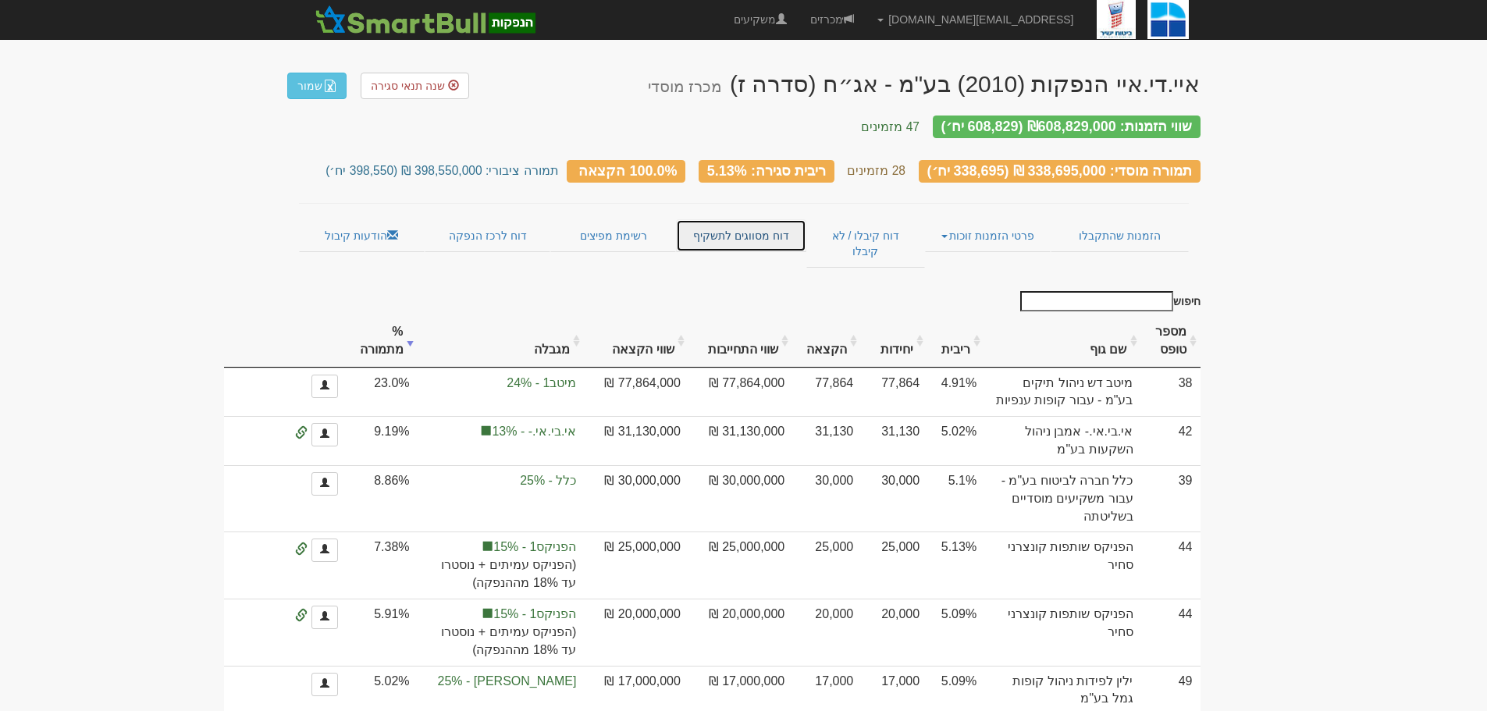
click at [739, 227] on link "דוח מסווגים לתשקיף" at bounding box center [741, 235] width 130 height 33
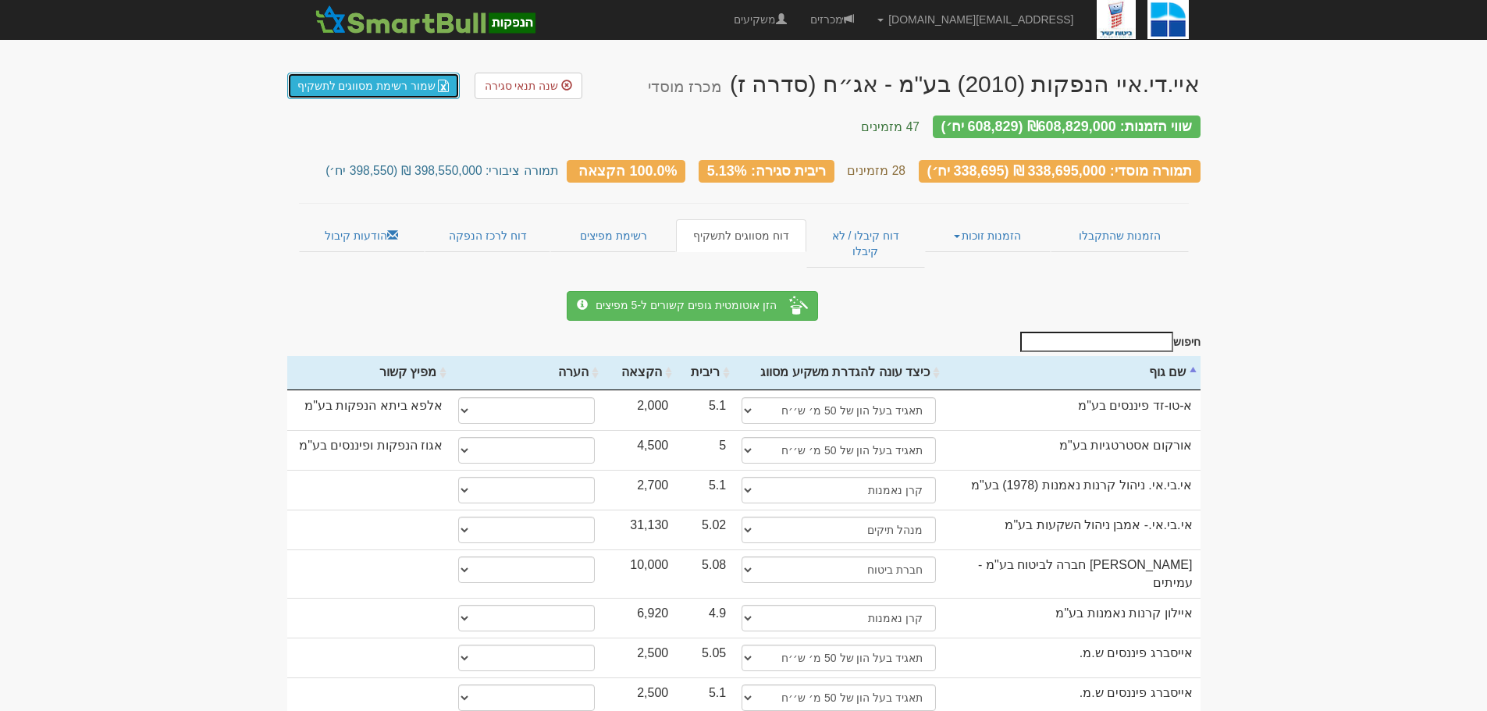
click at [369, 84] on link "שמור רשימת מסווגים לתשקיף" at bounding box center [373, 86] width 173 height 27
click at [954, 219] on link "הזמנות זוכות" at bounding box center [988, 235] width 126 height 33
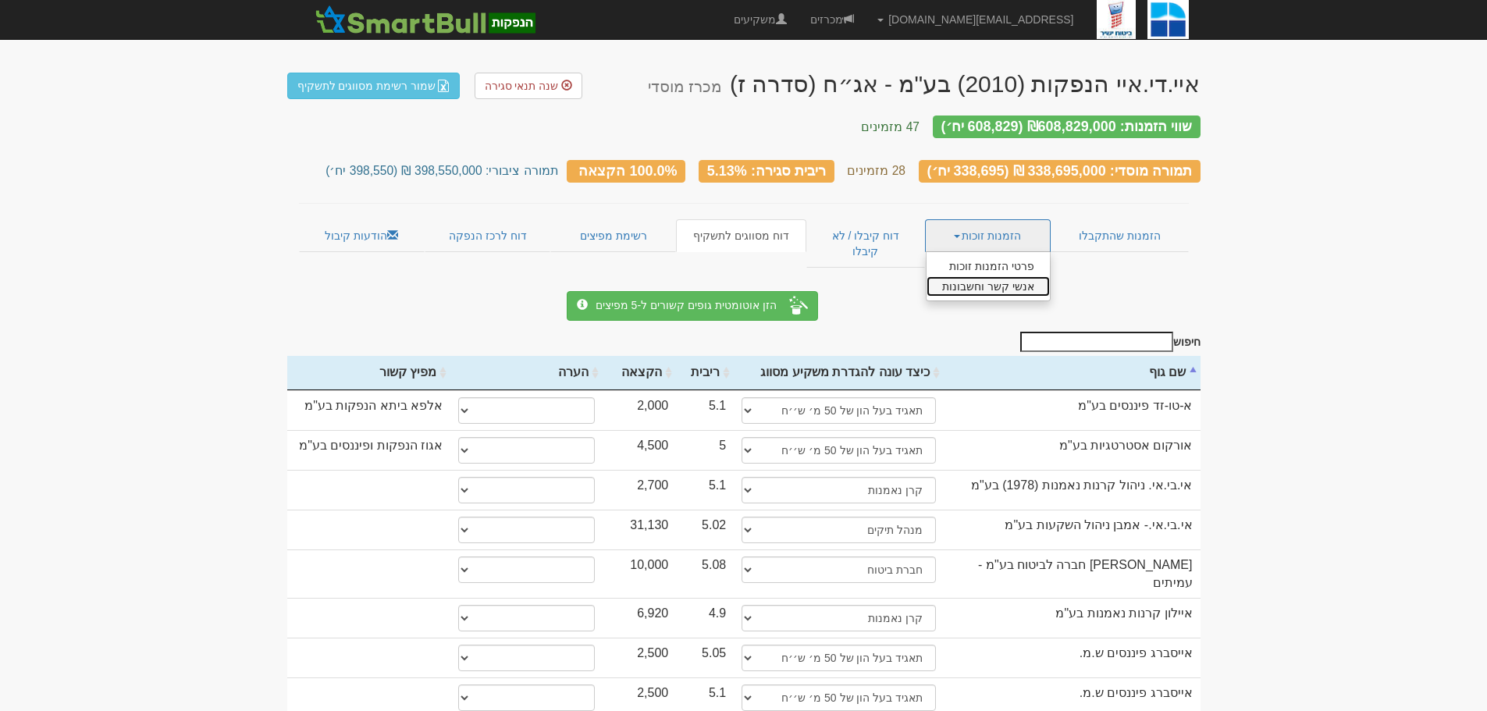
click at [996, 276] on link "אנשי קשר וחשבונות" at bounding box center [987, 286] width 123 height 20
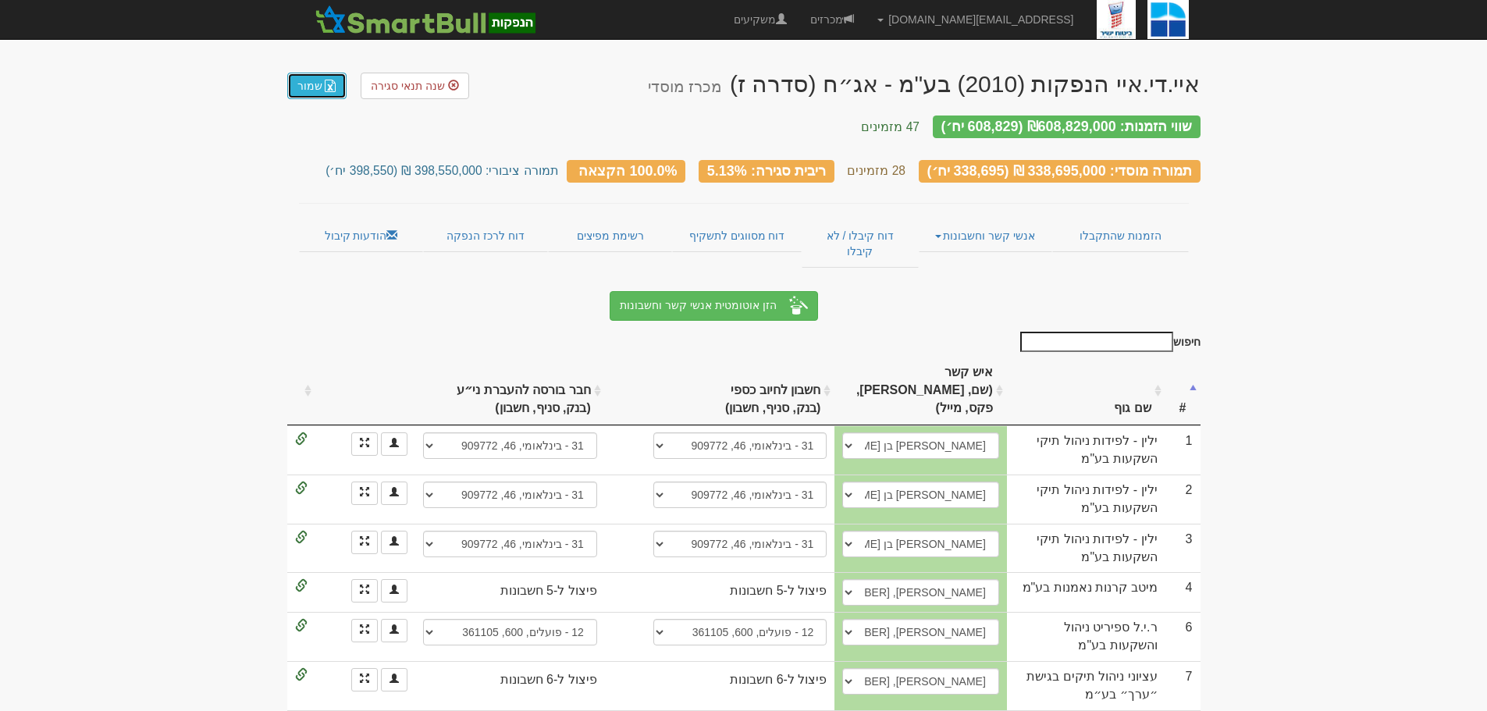
click at [307, 80] on link "שמור" at bounding box center [316, 86] width 59 height 27
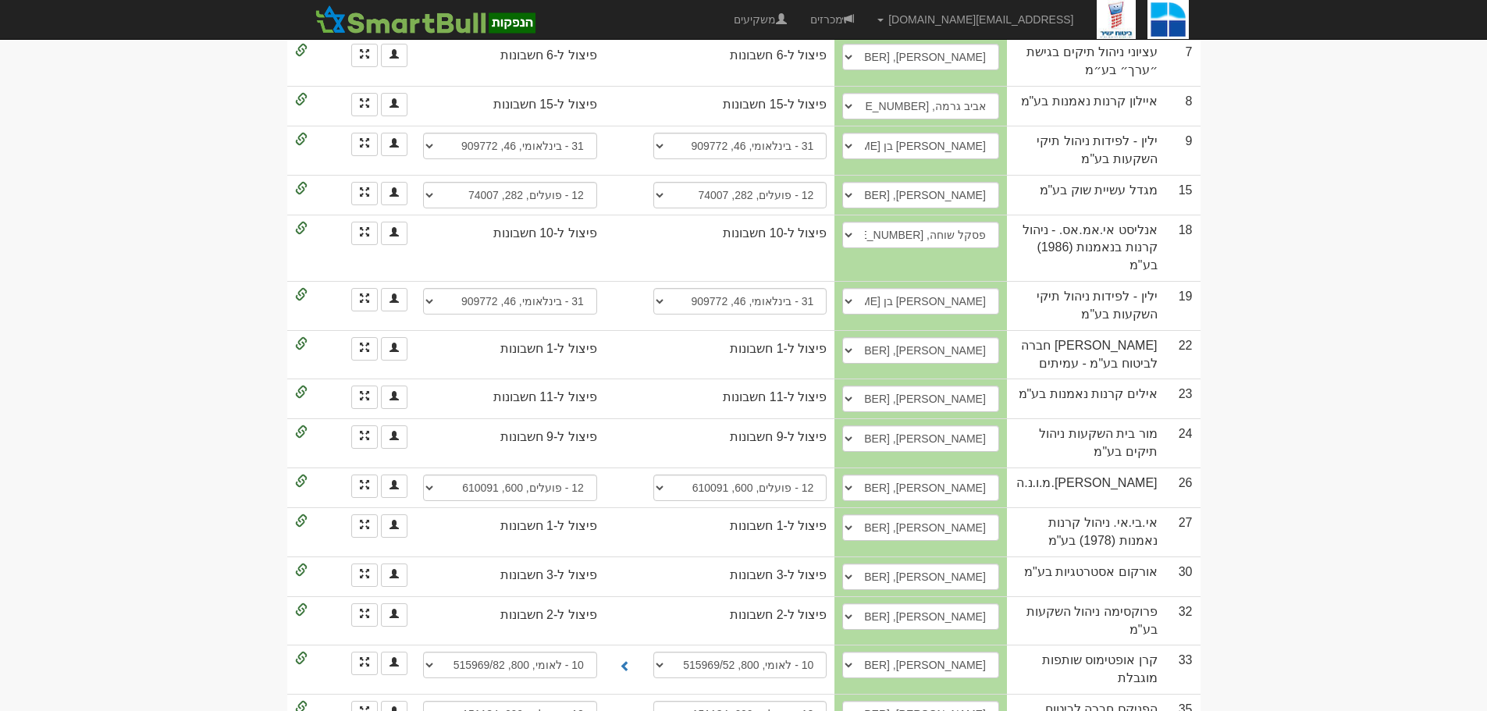
scroll to position [1176, 0]
